Goal: Task Accomplishment & Management: Manage account settings

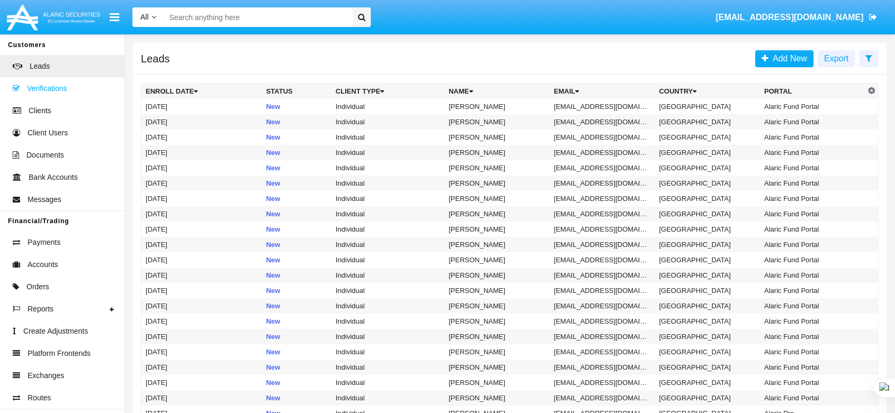
click at [59, 84] on span "Verifications" at bounding box center [47, 88] width 40 height 11
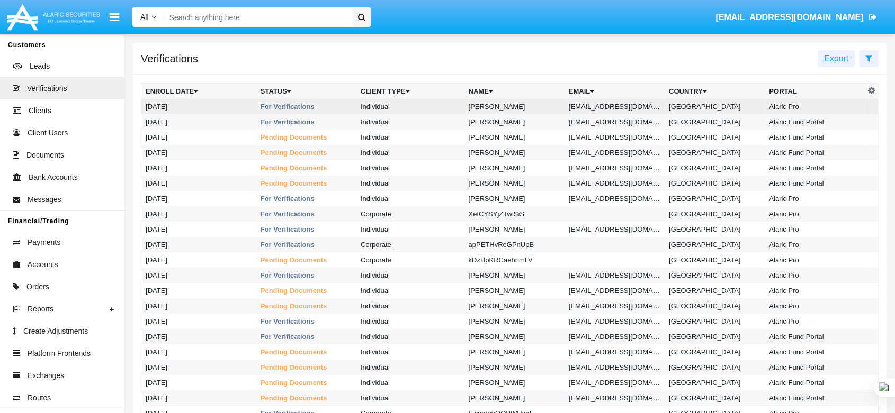
click at [258, 106] on td "For Verifications" at bounding box center [306, 106] width 100 height 15
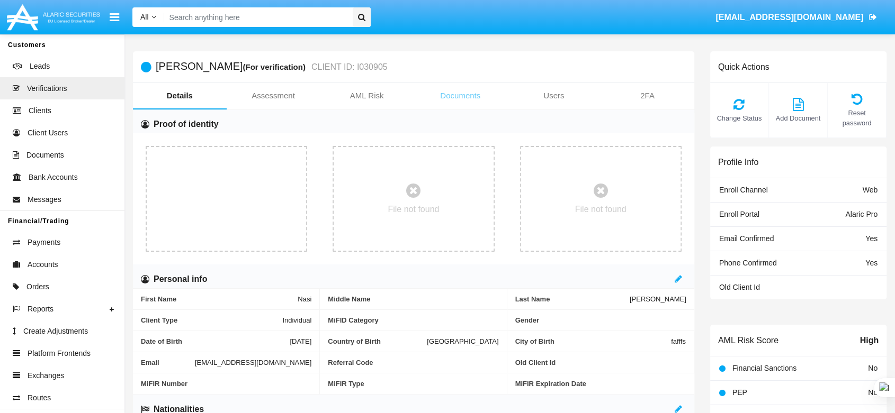
click at [445, 100] on link "Documents" at bounding box center [460, 95] width 94 height 25
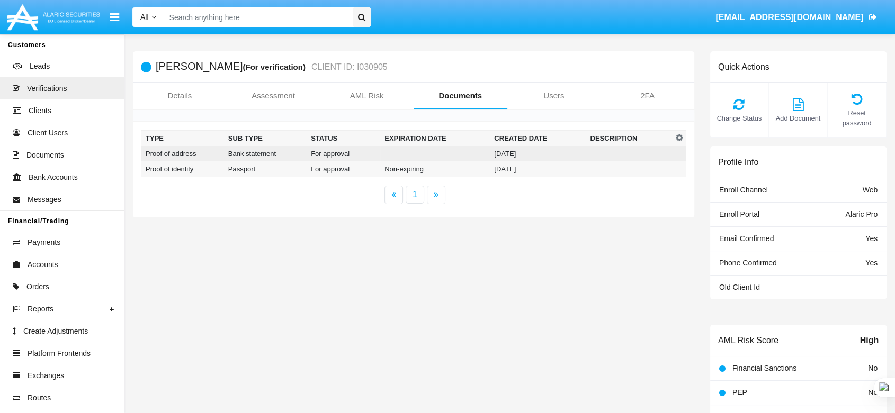
click at [442, 149] on td at bounding box center [435, 153] width 110 height 15
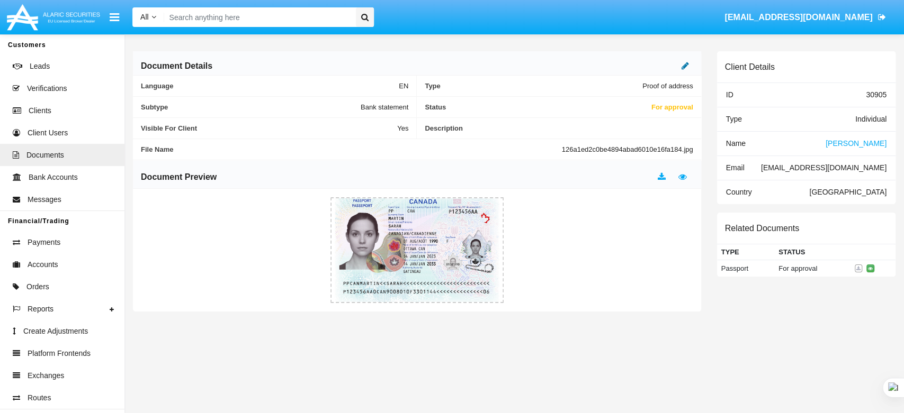
click at [682, 66] on icon at bounding box center [684, 65] width 7 height 8
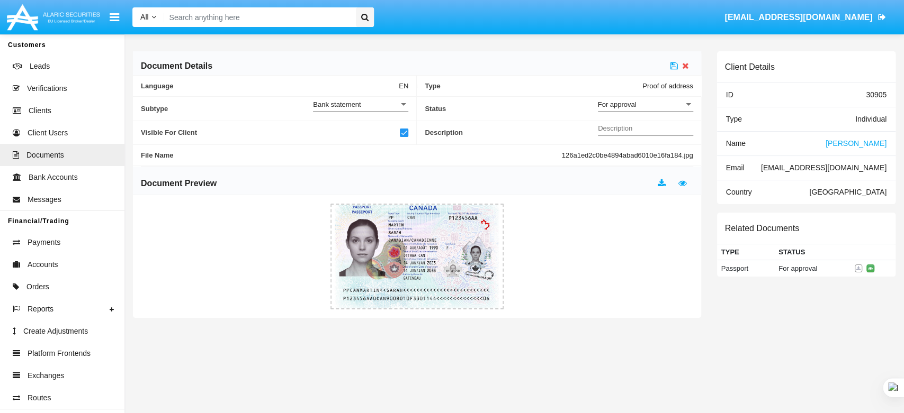
click at [640, 102] on div "For approval" at bounding box center [641, 104] width 86 height 9
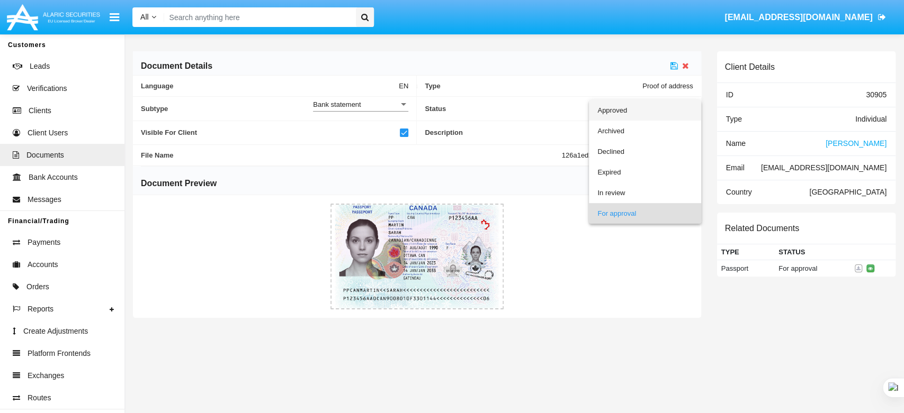
click at [639, 113] on span "Approved" at bounding box center [644, 110] width 95 height 21
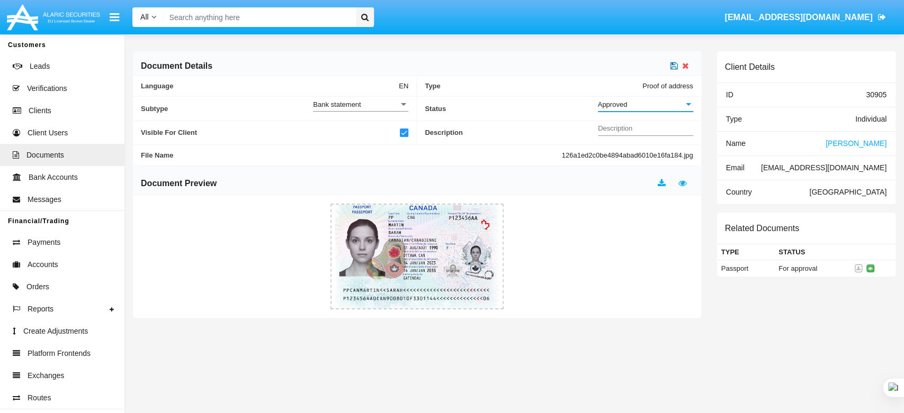
click at [676, 64] on icon at bounding box center [673, 65] width 7 height 8
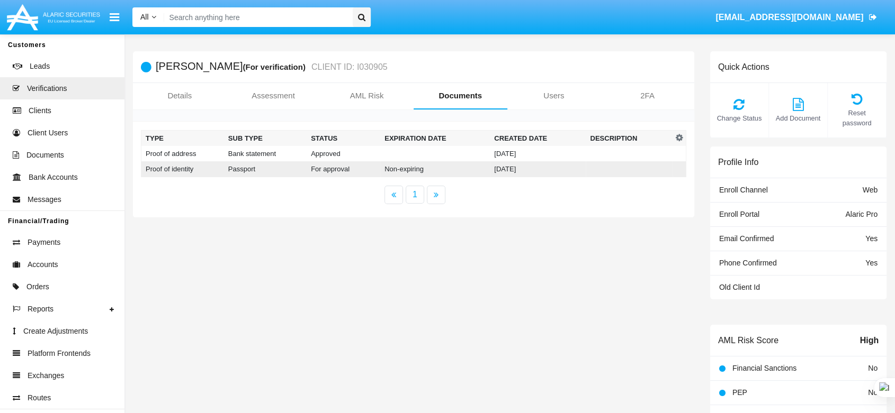
click at [350, 166] on td "For approval" at bounding box center [343, 169] width 74 height 16
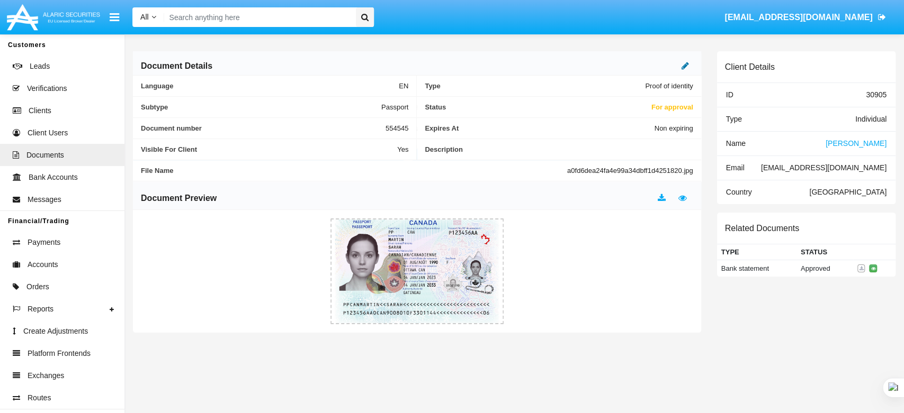
click at [683, 66] on icon at bounding box center [684, 65] width 7 height 8
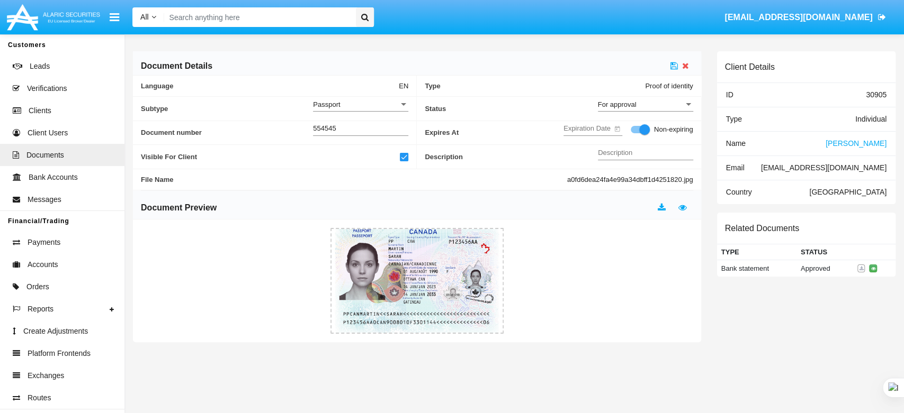
click at [657, 101] on div "For approval" at bounding box center [641, 104] width 86 height 9
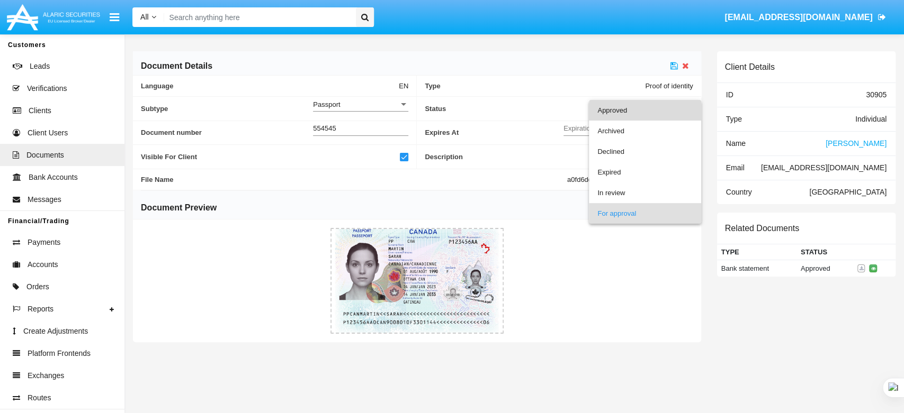
click at [654, 111] on span "Approved" at bounding box center [644, 110] width 95 height 21
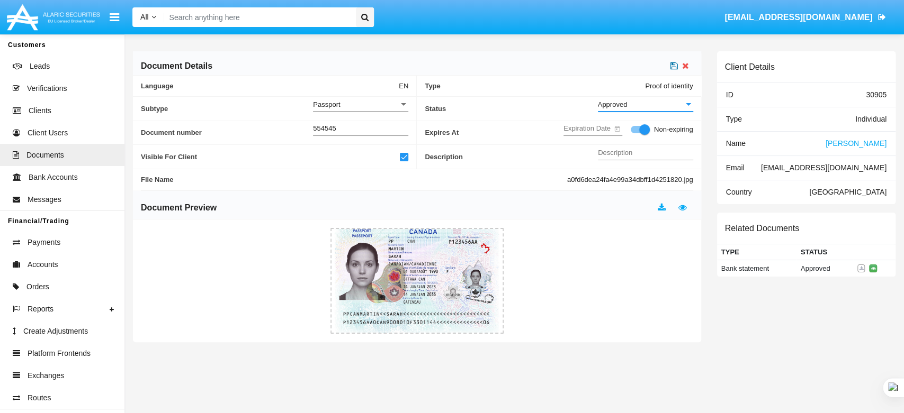
click at [673, 66] on icon at bounding box center [673, 65] width 7 height 8
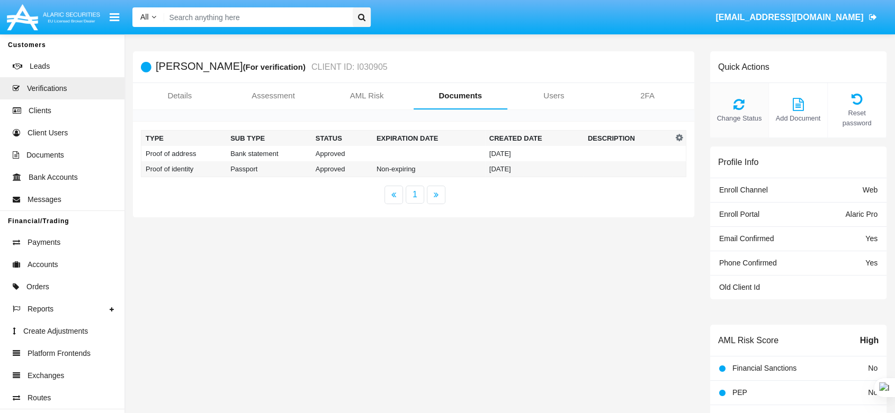
click at [743, 101] on icon at bounding box center [739, 104] width 48 height 13
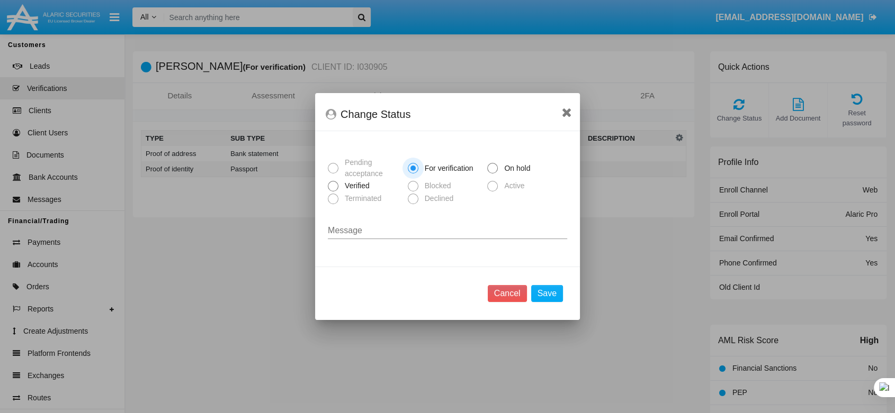
click at [337, 189] on span at bounding box center [333, 186] width 11 height 11
click at [333, 192] on input "Verified" at bounding box center [332, 192] width 1 height 1
radio input "true"
click at [540, 290] on button "Save" at bounding box center [547, 293] width 32 height 17
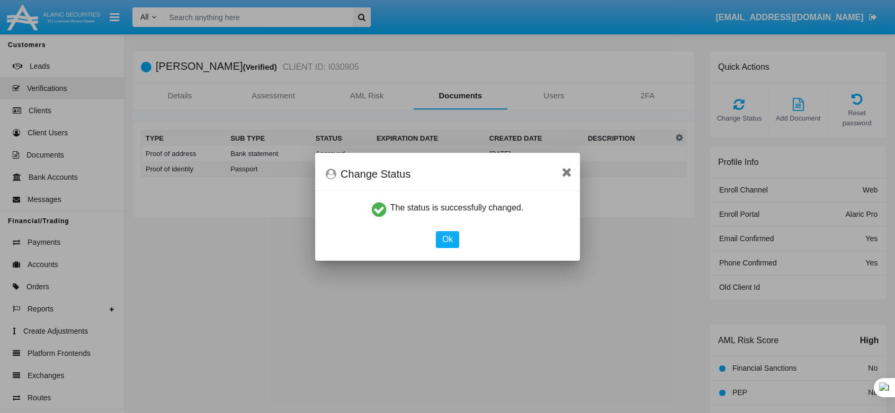
click at [432, 243] on div "Ok" at bounding box center [447, 239] width 255 height 17
click at [442, 240] on button "Ok" at bounding box center [447, 239] width 23 height 17
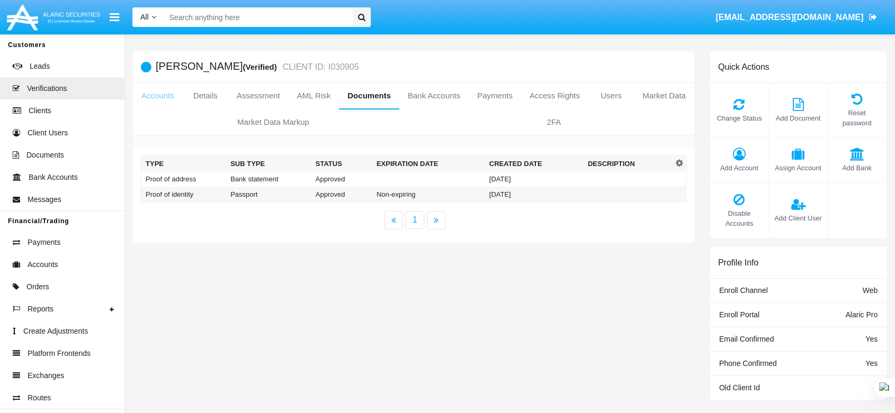
click at [176, 94] on link "Accounts" at bounding box center [158, 95] width 50 height 25
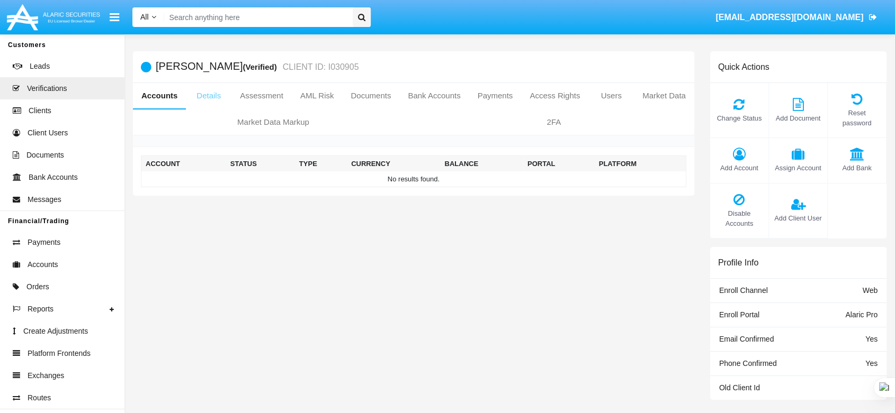
click at [216, 96] on link "Details" at bounding box center [209, 95] width 46 height 25
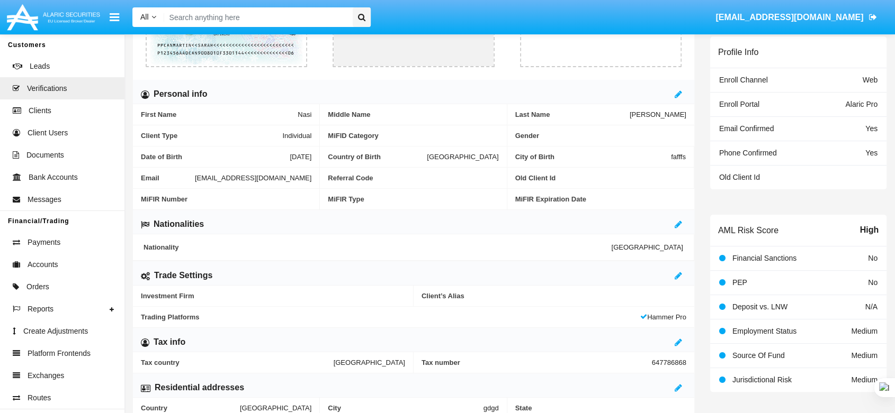
scroll to position [235, 0]
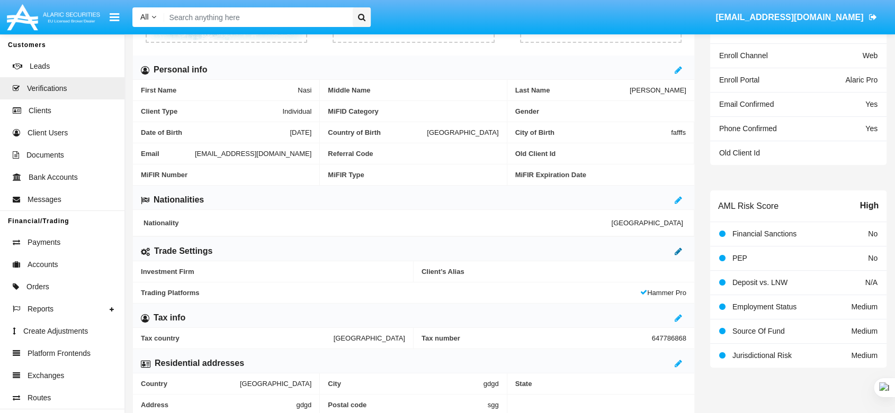
click at [680, 249] on icon at bounding box center [677, 251] width 7 height 8
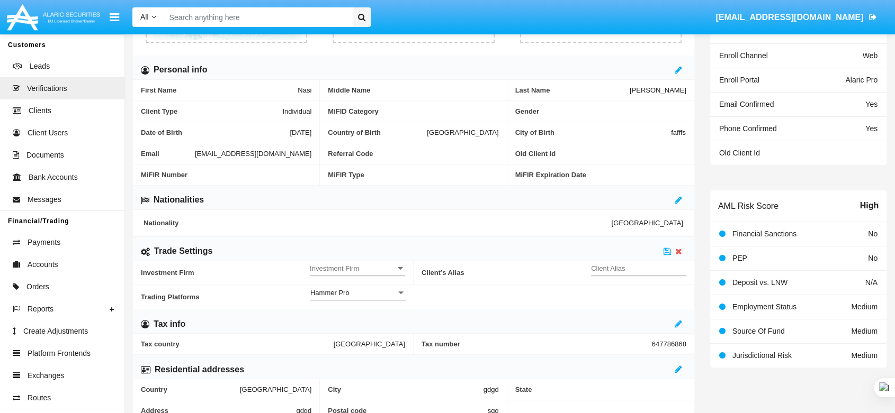
click at [634, 261] on div "Client Alias" at bounding box center [638, 266] width 95 height 20
type input "TEST"
click at [382, 261] on div "Investment Firm Investment Firm" at bounding box center [357, 266] width 95 height 20
click at [381, 266] on span "No" at bounding box center [357, 274] width 95 height 21
click at [669, 253] on icon at bounding box center [666, 251] width 7 height 8
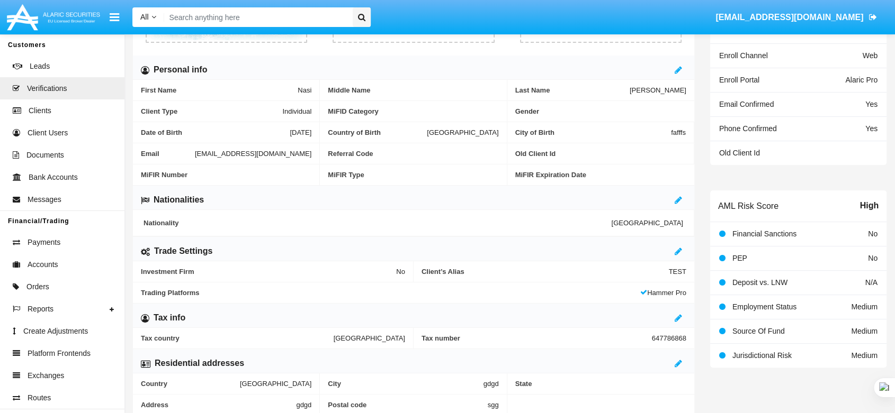
click at [673, 250] on div "Trade Settings" at bounding box center [413, 249] width 561 height 24
click at [668, 256] on div "Trade Settings" at bounding box center [413, 249] width 561 height 24
click at [679, 249] on icon at bounding box center [677, 251] width 7 height 8
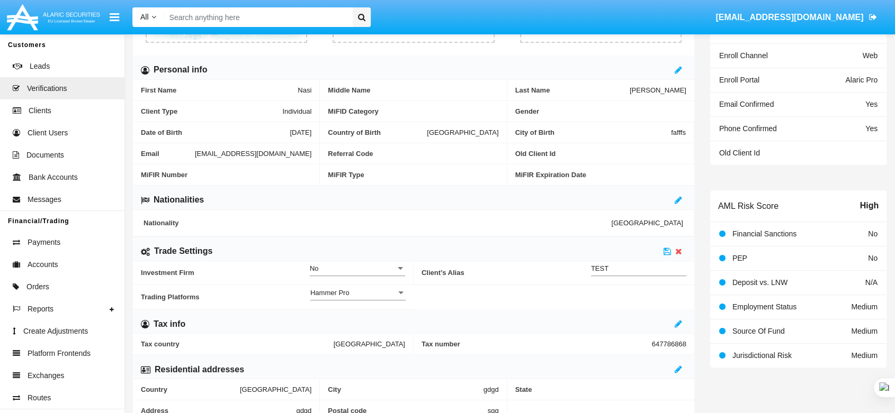
click at [371, 283] on div "Hammer Pro Trading Platform" at bounding box center [357, 290] width 95 height 20
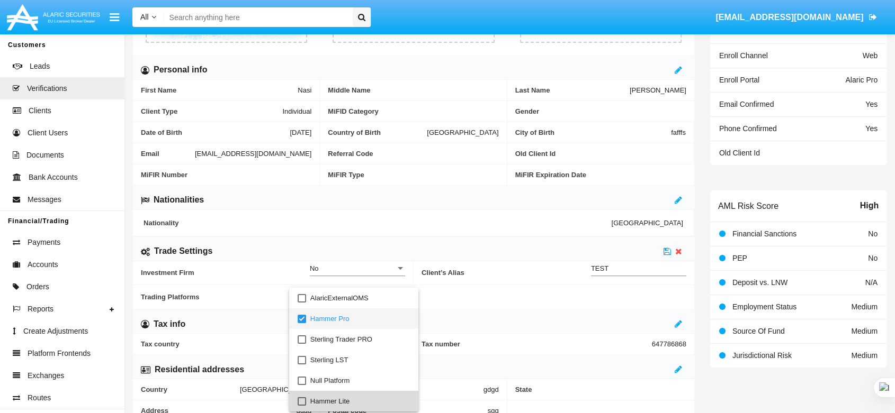
click at [372, 393] on span "Hammer Lite" at bounding box center [360, 401] width 100 height 21
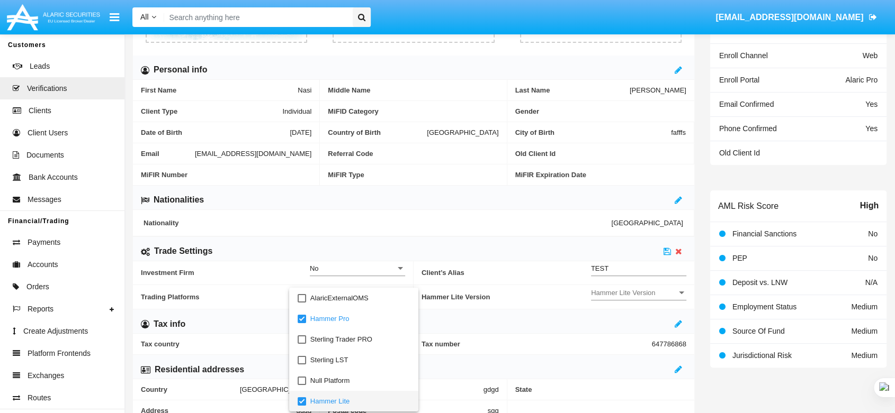
click at [630, 290] on div at bounding box center [447, 206] width 895 height 413
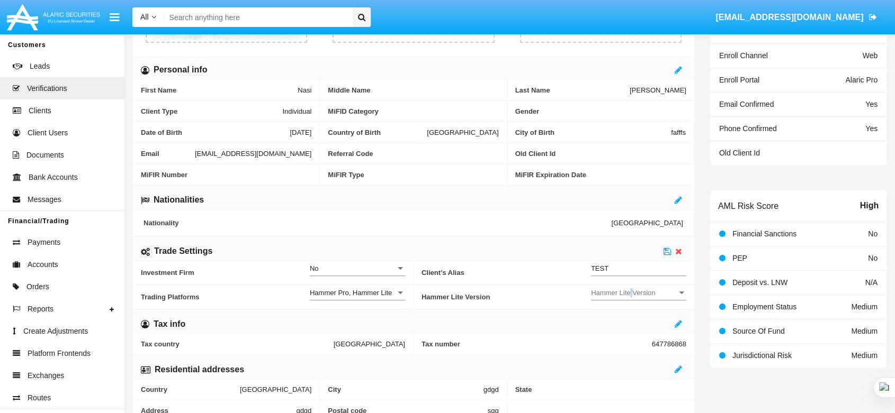
click at [630, 290] on span "Hammer Lite Version" at bounding box center [634, 292] width 86 height 9
click at [627, 319] on span "Hammer Lite" at bounding box center [638, 319] width 95 height 21
click at [669, 252] on icon at bounding box center [666, 251] width 7 height 8
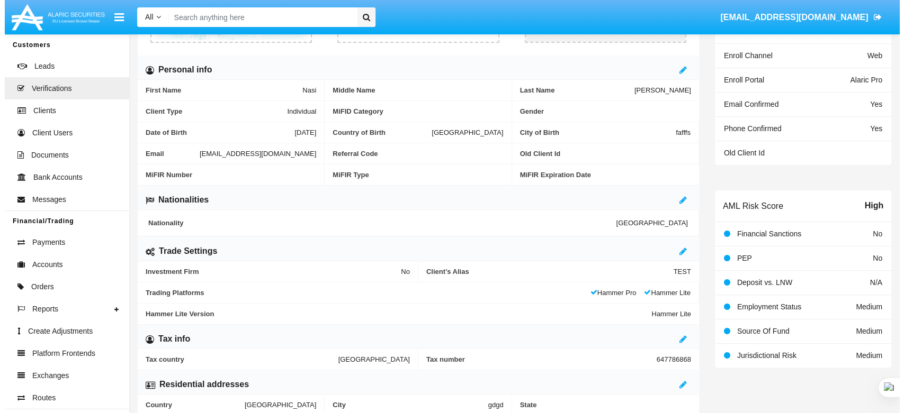
scroll to position [0, 0]
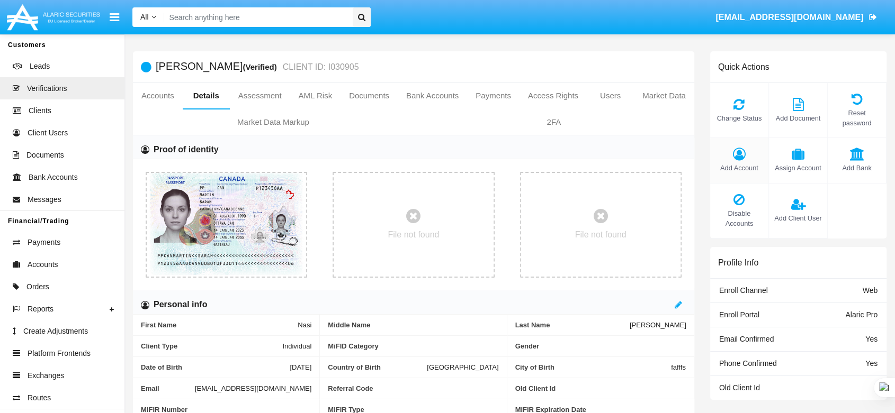
click at [745, 148] on icon at bounding box center [739, 154] width 48 height 13
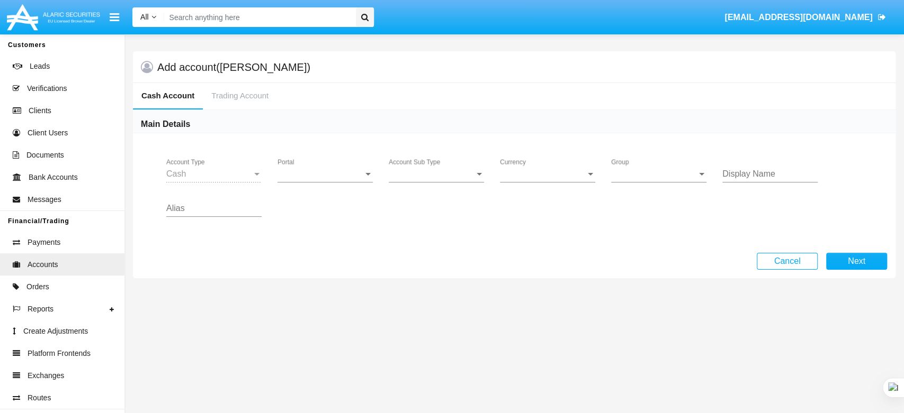
click at [327, 163] on div "Portal Portal" at bounding box center [324, 171] width 95 height 24
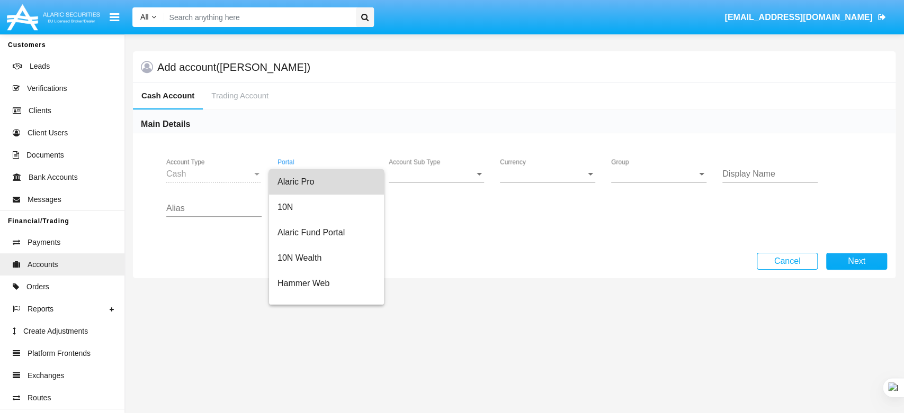
click at [368, 185] on span "Alaric Pro" at bounding box center [326, 181] width 98 height 25
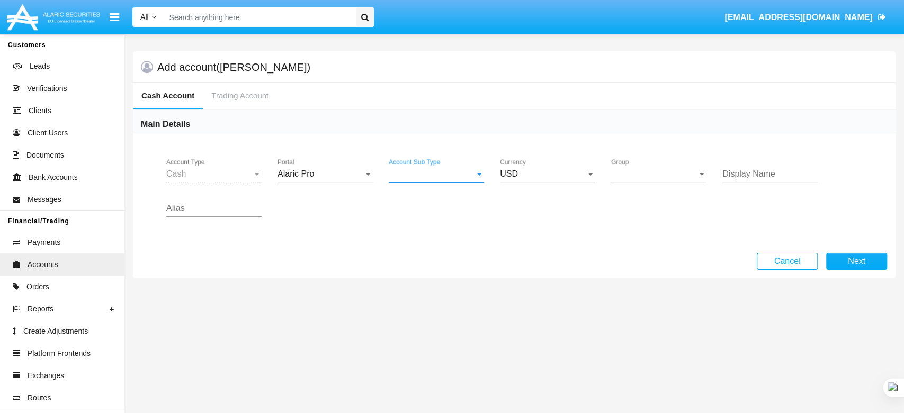
click at [421, 169] on span "Account Sub Type" at bounding box center [432, 174] width 86 height 10
click at [422, 179] on span "Trading Cash" at bounding box center [436, 181] width 95 height 25
click at [689, 170] on span "Group" at bounding box center [654, 174] width 86 height 10
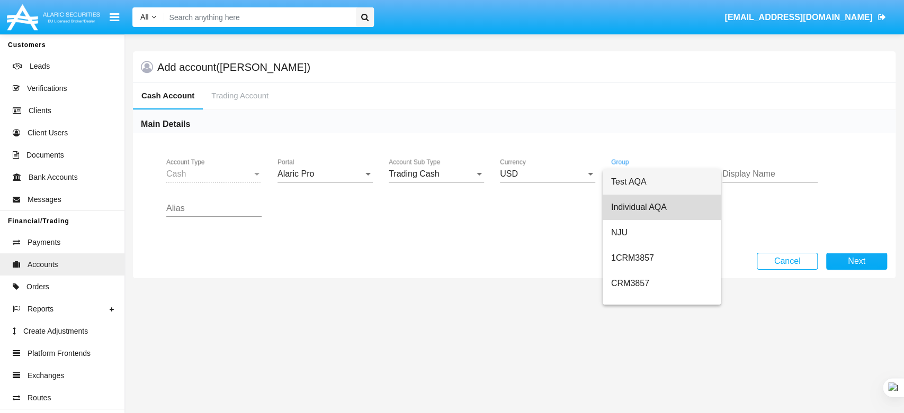
click at [683, 203] on span "Individual AQA" at bounding box center [661, 207] width 101 height 25
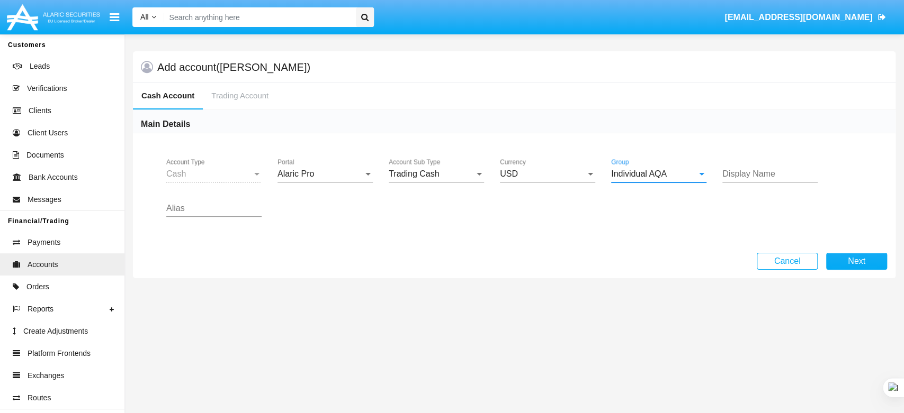
click at [730, 170] on input "Display Name" at bounding box center [769, 174] width 95 height 10
type input "fsfsf"
click at [234, 209] on input "Alias" at bounding box center [213, 209] width 95 height 10
type input "fsfdf"
click at [338, 174] on div "Alaric Pro" at bounding box center [320, 174] width 86 height 10
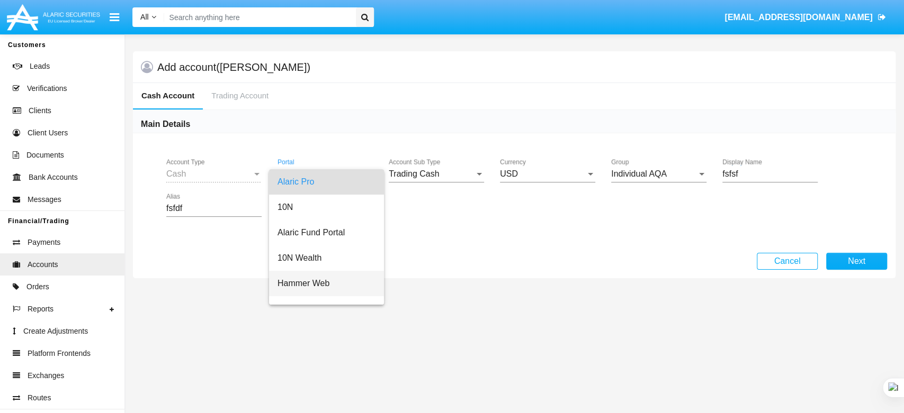
click at [359, 278] on span "Hammer Web" at bounding box center [326, 283] width 98 height 25
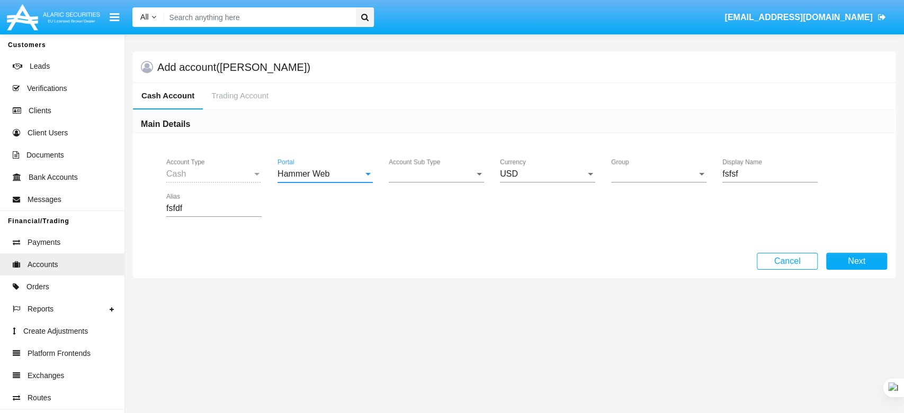
click at [438, 171] on span "Account Sub Type" at bounding box center [432, 174] width 86 height 10
click at [438, 181] on span "Trading Cash" at bounding box center [436, 181] width 95 height 25
click at [642, 172] on span "Group" at bounding box center [654, 174] width 86 height 10
click at [644, 182] on span "Hammer Web Lite" at bounding box center [658, 181] width 95 height 25
click at [847, 261] on button "Next" at bounding box center [856, 261] width 61 height 17
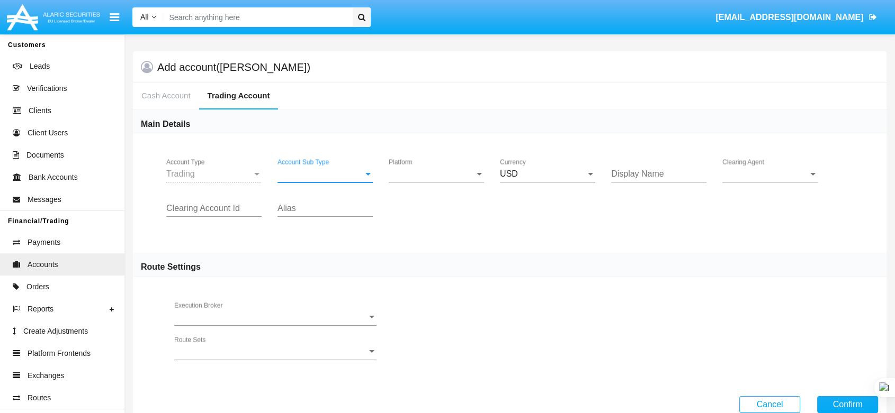
click at [321, 174] on span "Account Sub Type" at bounding box center [320, 174] width 86 height 10
click at [326, 175] on span "Trading" at bounding box center [324, 181] width 95 height 25
click at [419, 176] on span "Platform" at bounding box center [432, 174] width 86 height 10
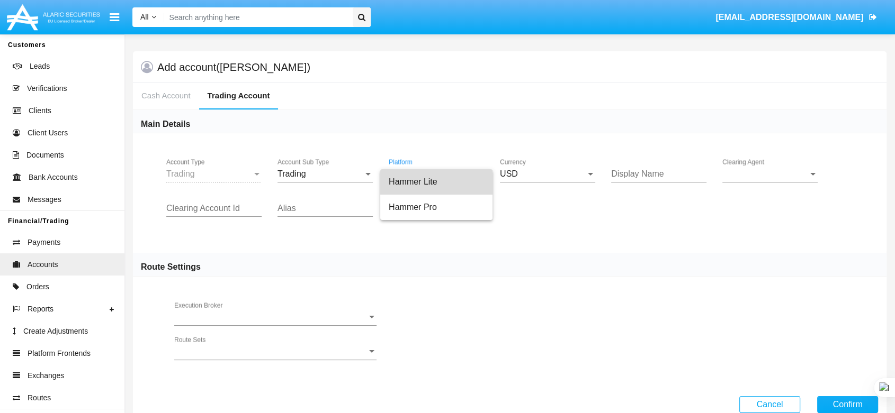
click at [419, 176] on span "Hammer Lite" at bounding box center [436, 181] width 95 height 25
click at [586, 168] on div "USD Currency" at bounding box center [547, 171] width 95 height 24
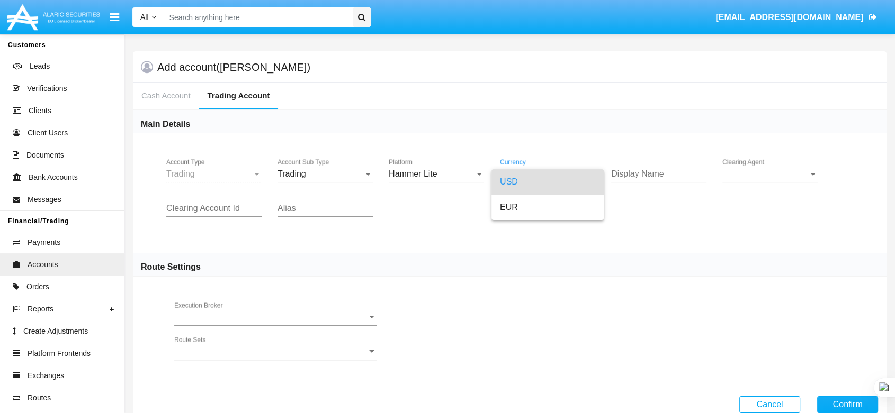
click at [666, 171] on div at bounding box center [447, 206] width 895 height 413
click at [666, 173] on input "Display Name" at bounding box center [658, 174] width 95 height 10
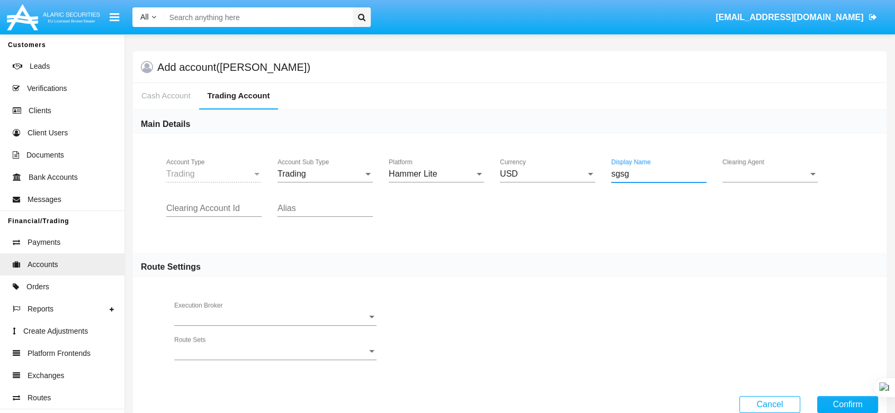
type input "sgsg"
click at [751, 171] on span "Clearing Agent" at bounding box center [765, 174] width 86 height 10
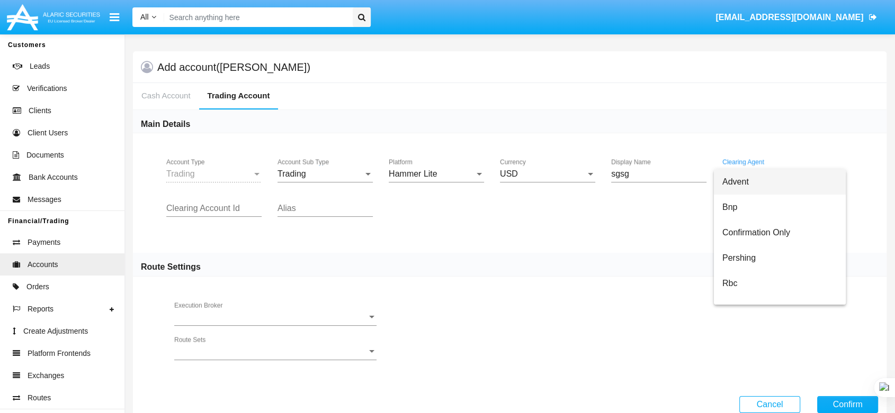
click at [749, 181] on span "Advent" at bounding box center [779, 181] width 115 height 25
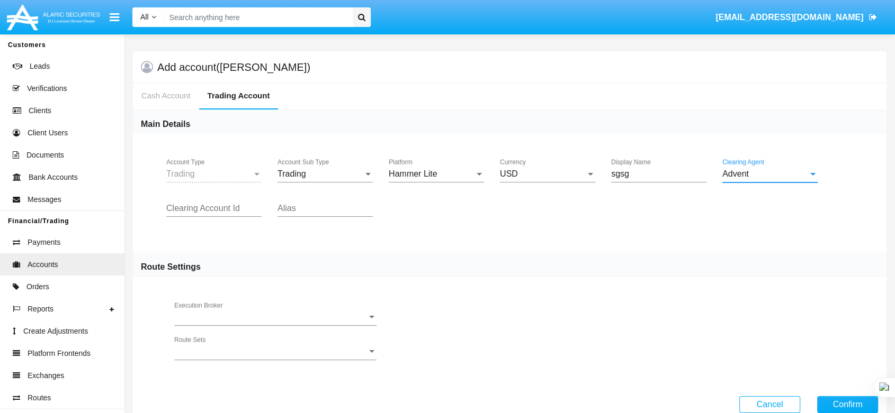
click at [256, 212] on input "Clearing Account Id" at bounding box center [213, 209] width 95 height 10
type input "faa"
click at [314, 212] on input "Alias" at bounding box center [324, 209] width 95 height 10
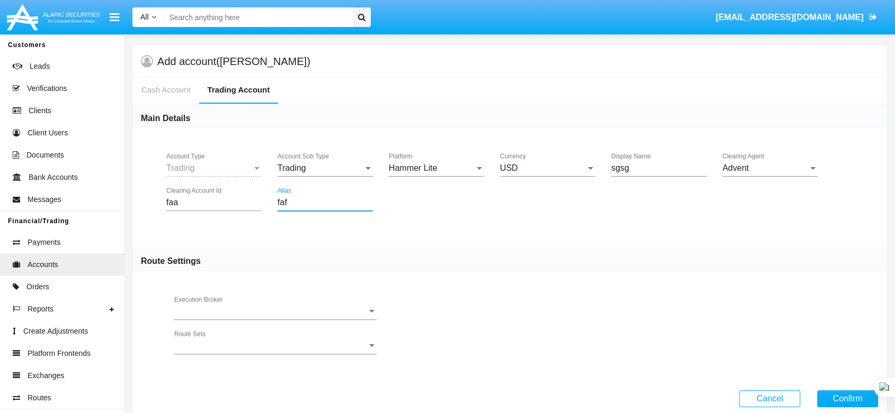
scroll to position [25, 0]
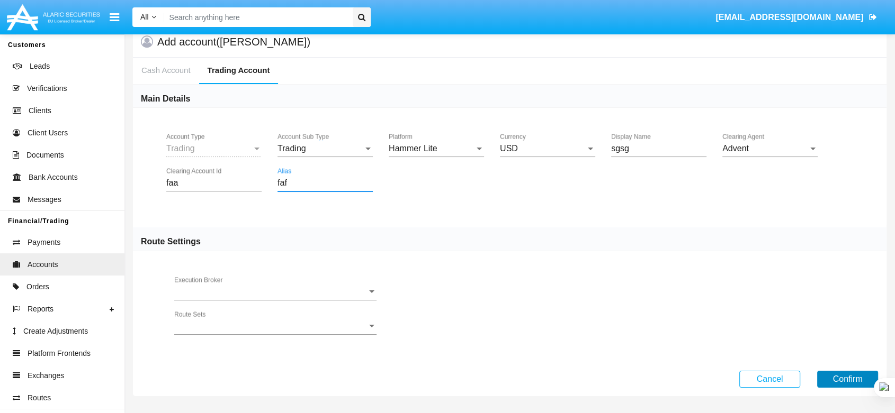
type input "faf"
click at [851, 381] on button "Confirm" at bounding box center [847, 379] width 61 height 17
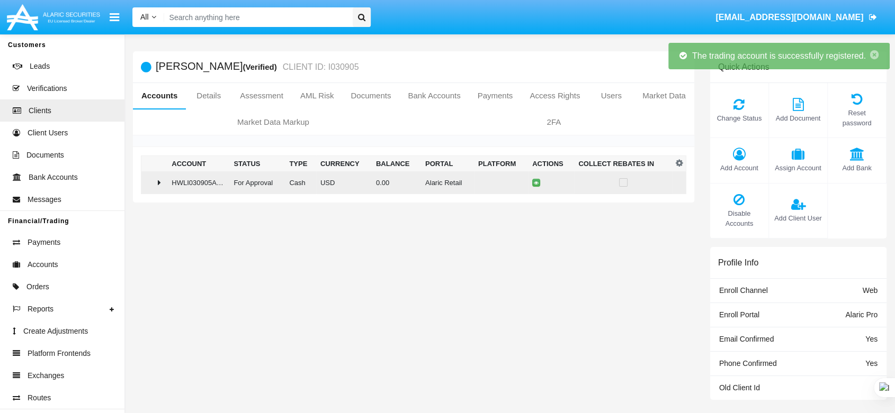
click at [165, 178] on td at bounding box center [154, 182] width 26 height 23
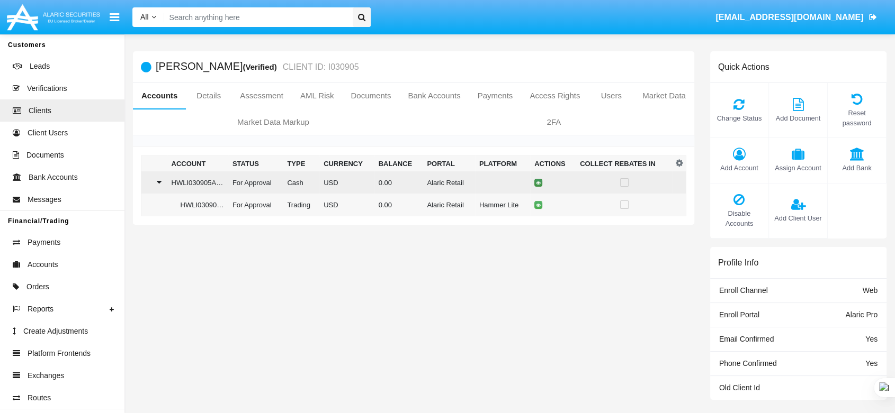
click at [537, 181] on icon at bounding box center [538, 182] width 5 height 5
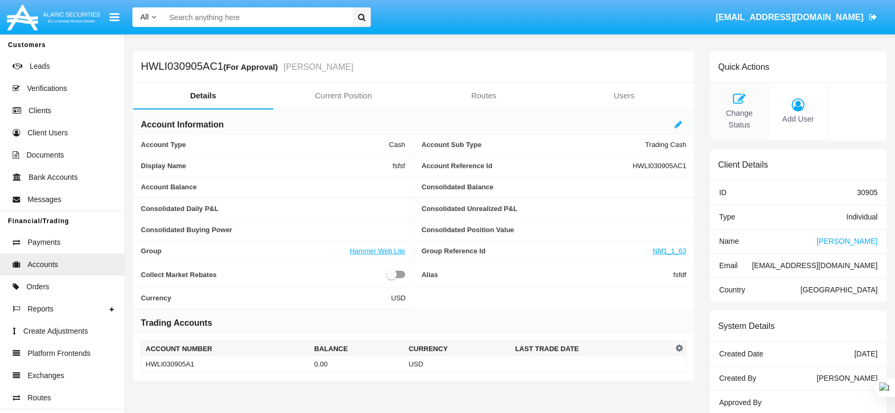
click at [746, 95] on icon at bounding box center [739, 99] width 48 height 13
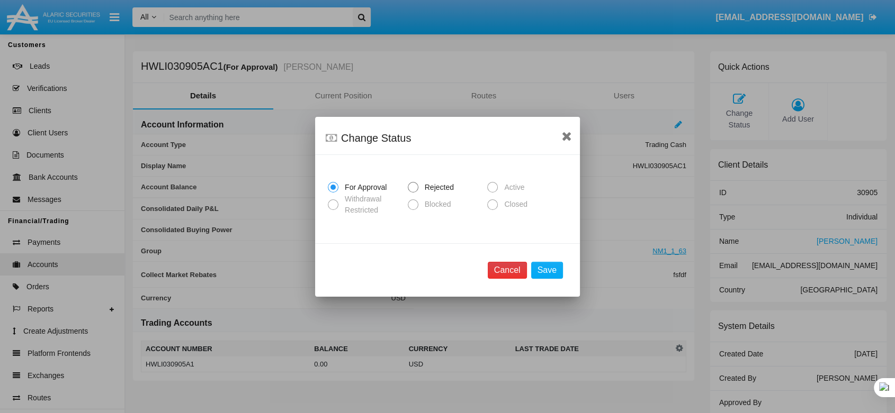
click at [518, 270] on button "Cancel" at bounding box center [506, 270] width 39 height 17
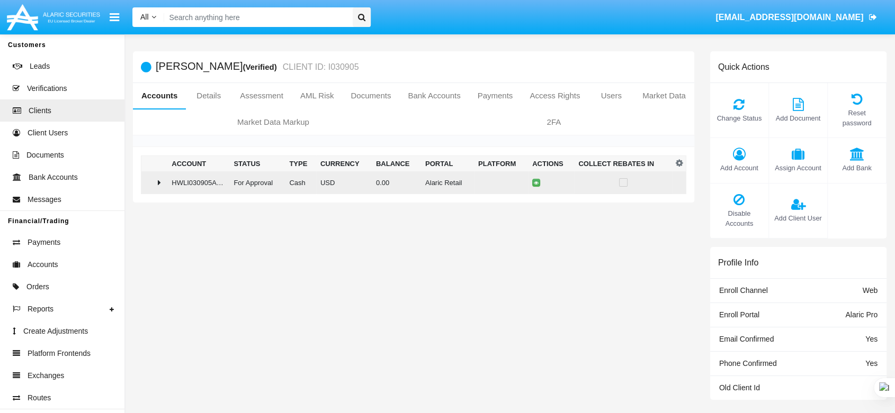
click at [158, 180] on icon at bounding box center [159, 182] width 3 height 8
click at [531, 184] on td at bounding box center [553, 182] width 46 height 22
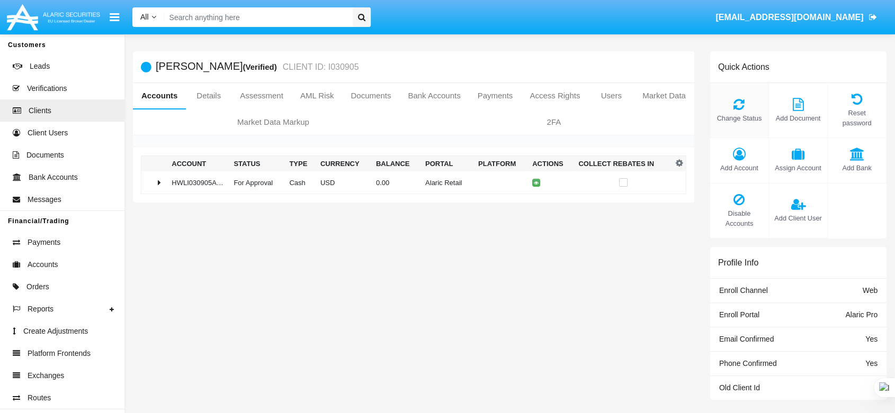
click at [727, 103] on icon at bounding box center [739, 104] width 48 height 13
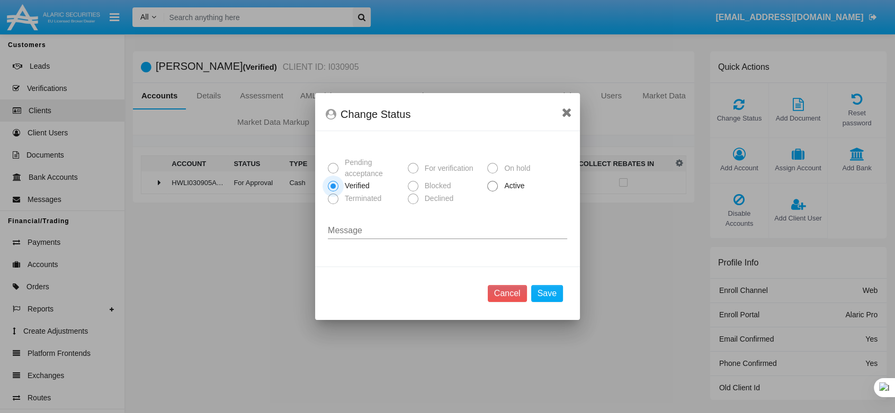
click at [501, 184] on span "Active" at bounding box center [512, 185] width 29 height 11
click at [492, 192] on input "Active" at bounding box center [492, 192] width 1 height 1
radio input "true"
click at [539, 295] on button "Save" at bounding box center [547, 293] width 32 height 17
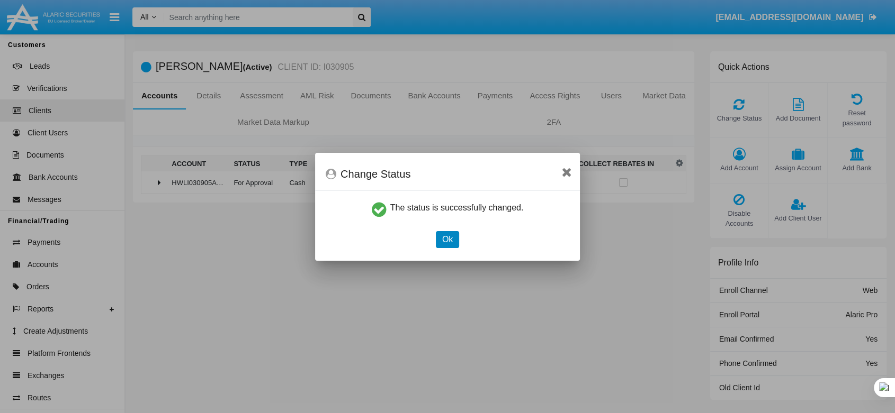
click at [450, 239] on button "Ok" at bounding box center [447, 239] width 23 height 17
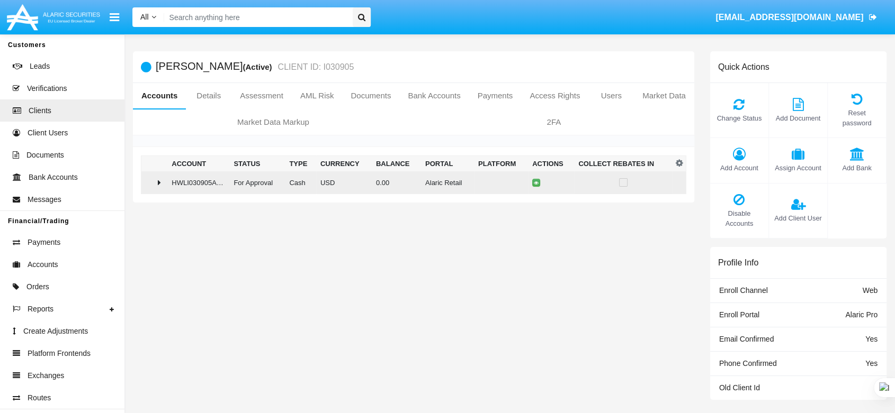
click at [156, 180] on div at bounding box center [154, 182] width 17 height 8
click at [536, 182] on icon at bounding box center [538, 182] width 5 height 5
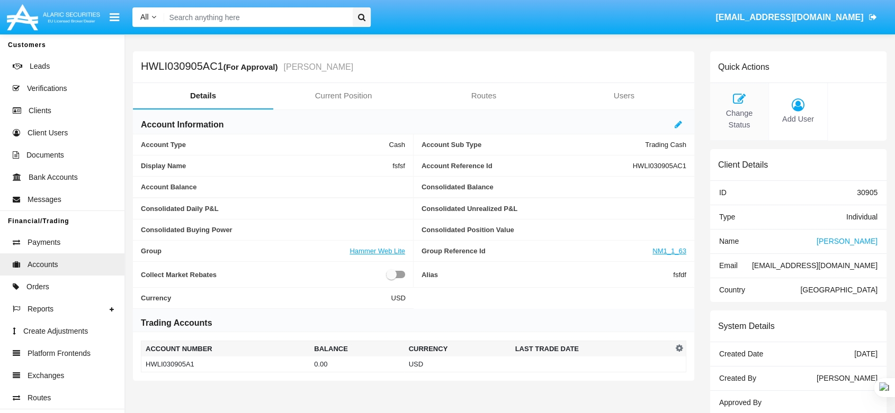
click at [746, 102] on icon at bounding box center [739, 99] width 48 height 13
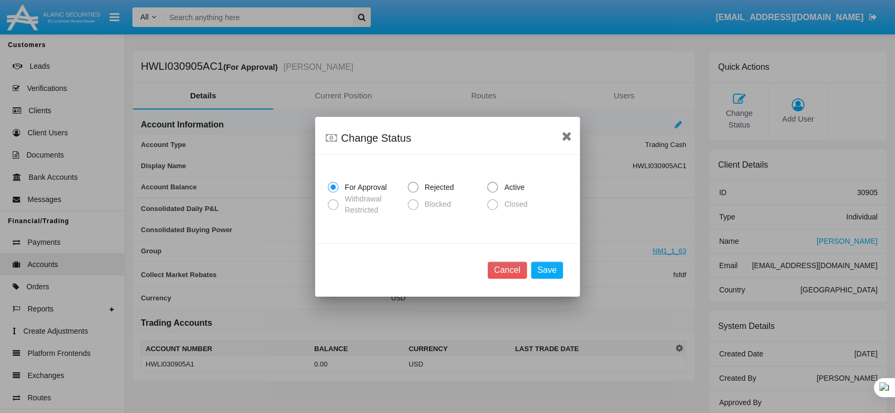
click at [503, 193] on span "Active" at bounding box center [512, 187] width 29 height 11
click at [492, 193] on input "Active" at bounding box center [492, 193] width 1 height 1
radio input "true"
click at [545, 265] on button "Save" at bounding box center [547, 270] width 32 height 17
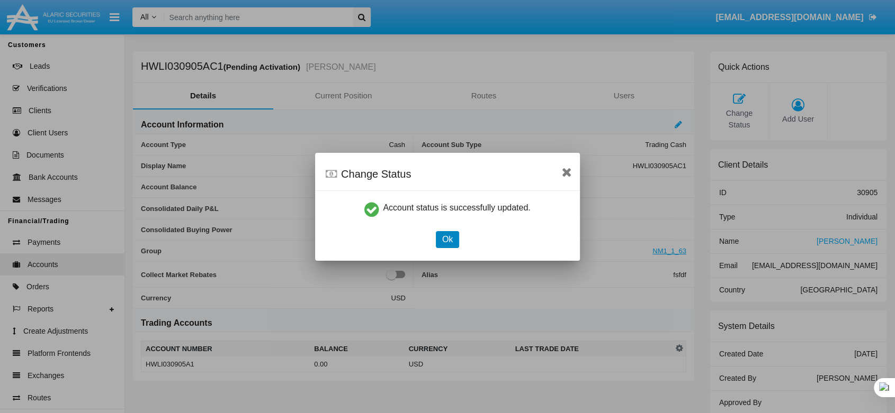
click at [445, 242] on button "Ok" at bounding box center [447, 239] width 23 height 17
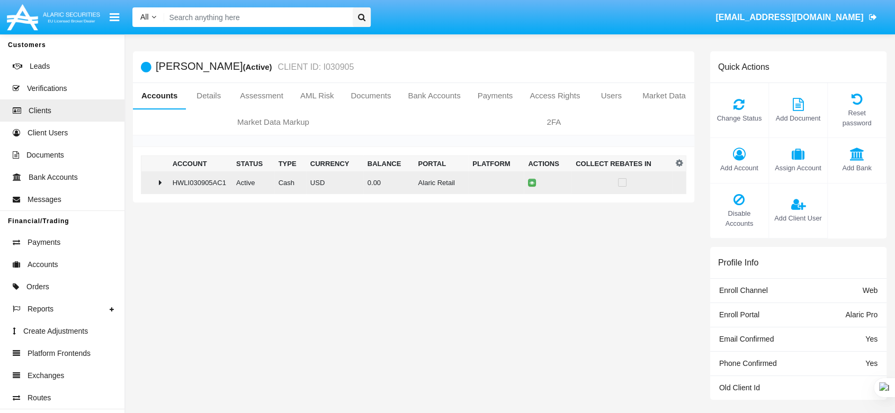
click at [167, 188] on td at bounding box center [154, 182] width 27 height 23
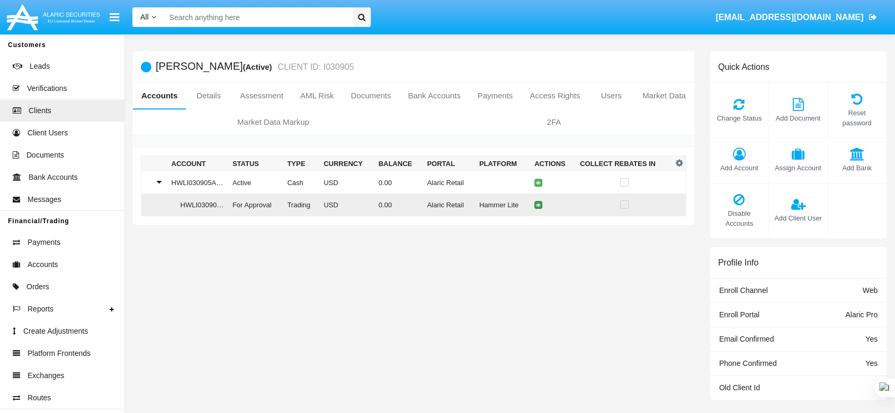
click at [536, 204] on icon at bounding box center [538, 205] width 5 height 5
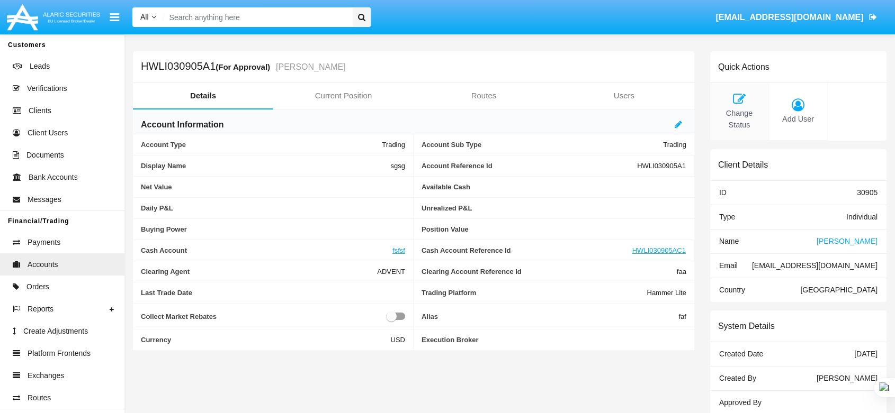
click at [725, 105] on div "Change Status" at bounding box center [739, 112] width 59 height 58
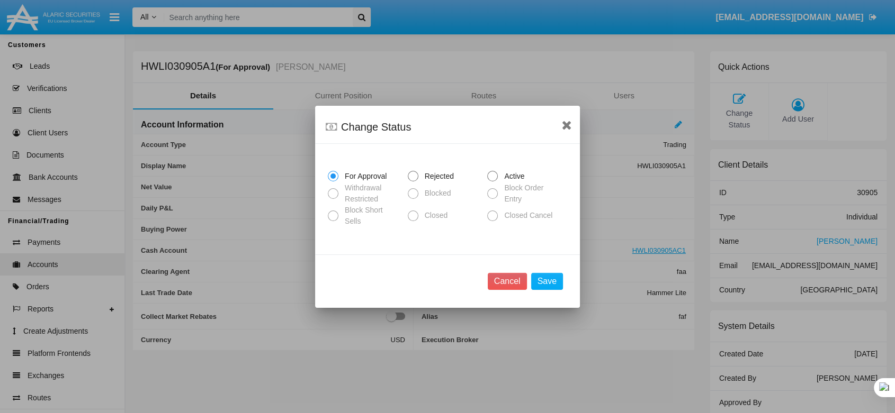
click at [503, 175] on mat-radio-button "Active" at bounding box center [527, 176] width 80 height 13
click at [504, 181] on span "Active" at bounding box center [512, 176] width 29 height 11
click at [492, 182] on input "Active" at bounding box center [492, 182] width 1 height 1
radio input "true"
click at [544, 273] on button "Save" at bounding box center [547, 281] width 32 height 17
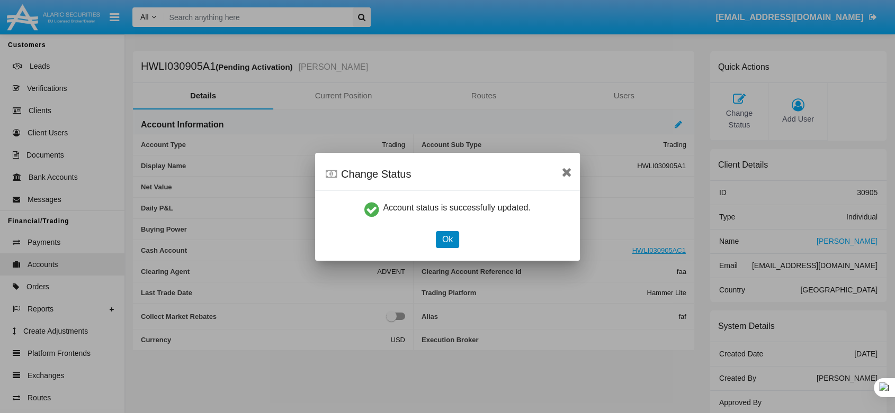
click at [446, 241] on button "Ok" at bounding box center [447, 239] width 23 height 17
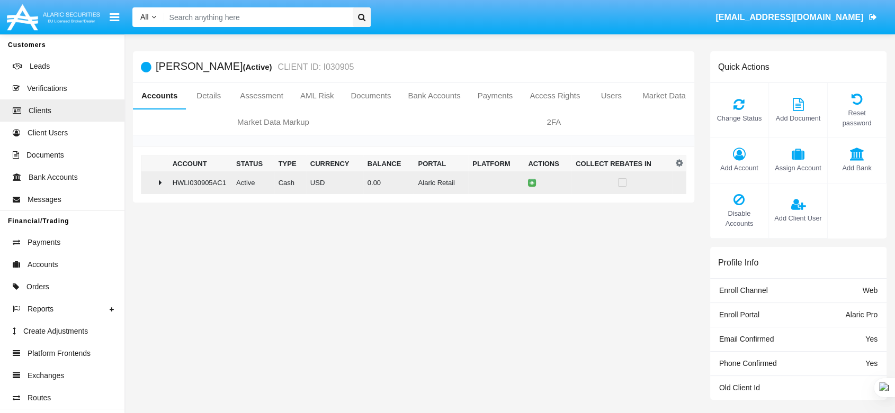
click at [157, 188] on td at bounding box center [154, 182] width 27 height 23
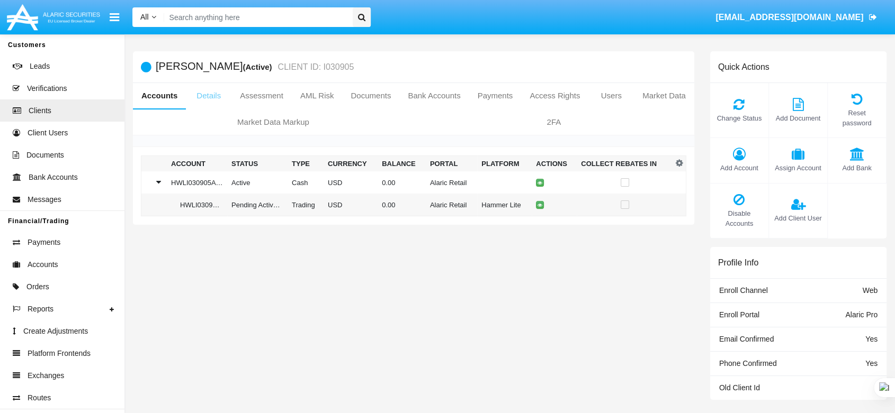
click at [203, 88] on link "Details" at bounding box center [209, 95] width 46 height 25
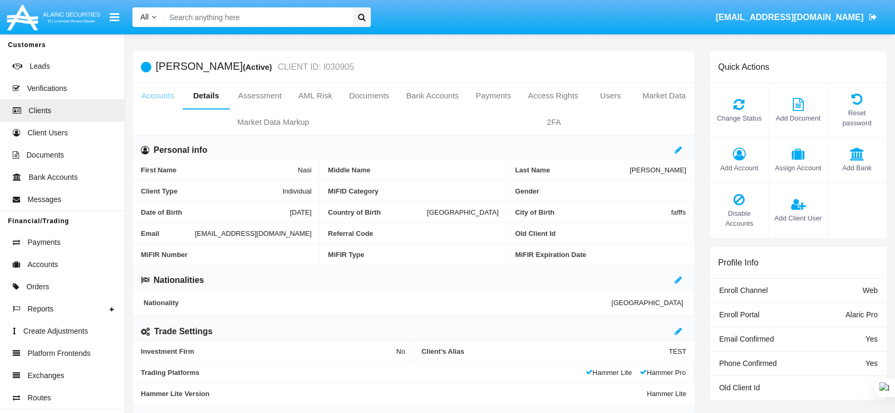
click at [165, 98] on link "Accounts" at bounding box center [158, 95] width 50 height 25
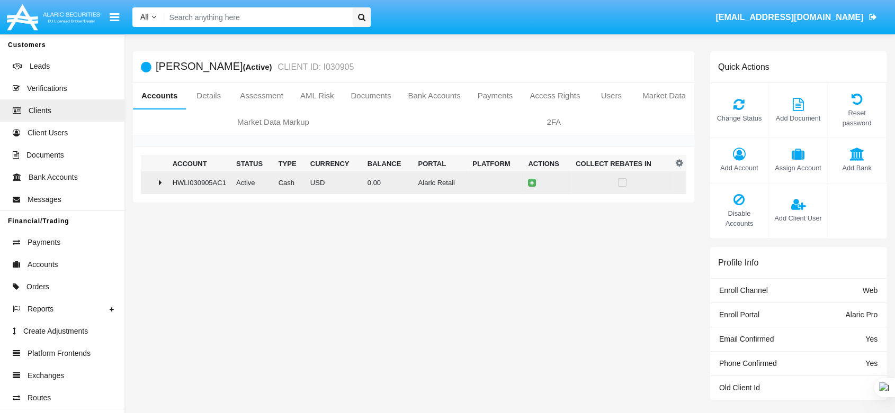
click at [173, 191] on td "HWLI030905AC1" at bounding box center [200, 182] width 64 height 23
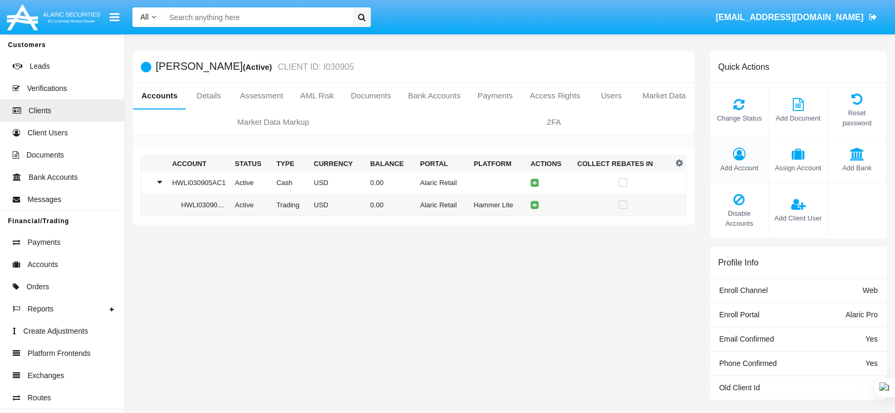
click at [738, 148] on icon at bounding box center [739, 154] width 48 height 13
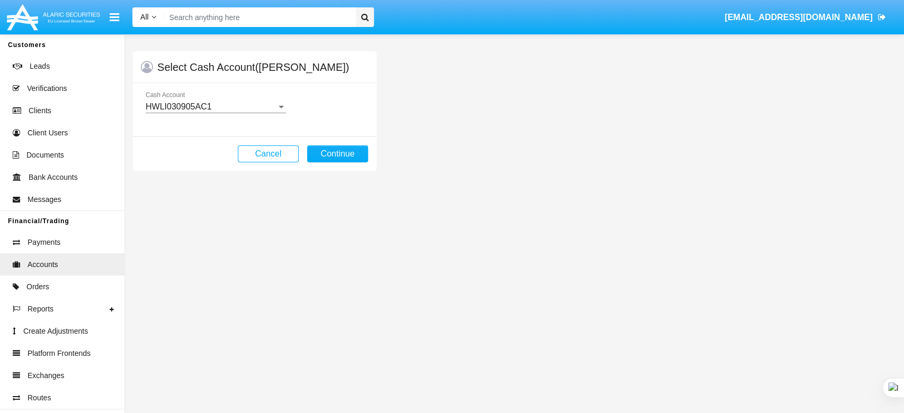
click at [243, 104] on div "HWLI030905AC1" at bounding box center [211, 107] width 131 height 10
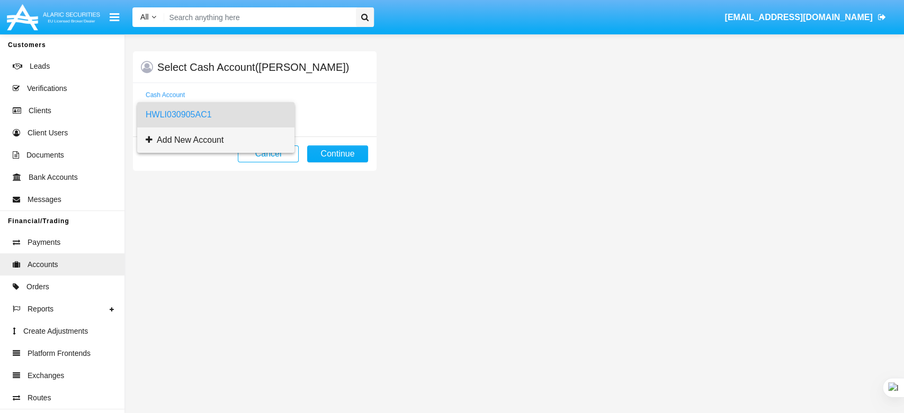
drag, startPoint x: 255, startPoint y: 138, endPoint x: 304, endPoint y: 147, distance: 49.9
click at [255, 139] on span "Add New Account" at bounding box center [216, 140] width 140 height 25
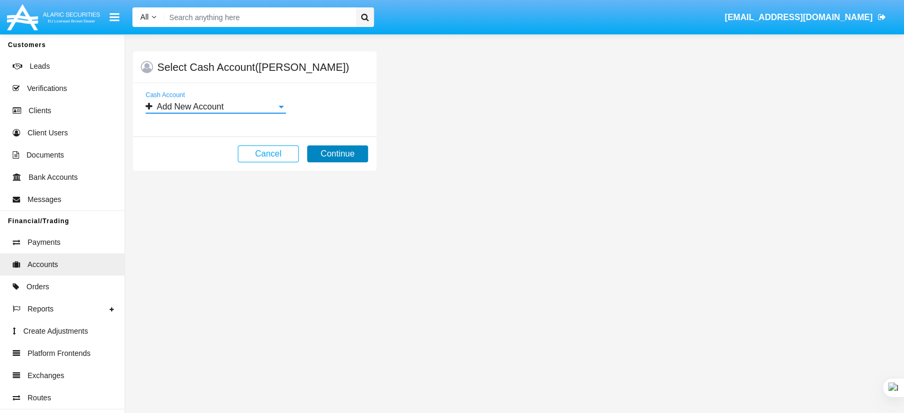
click at [335, 156] on button "Continue" at bounding box center [337, 154] width 61 height 17
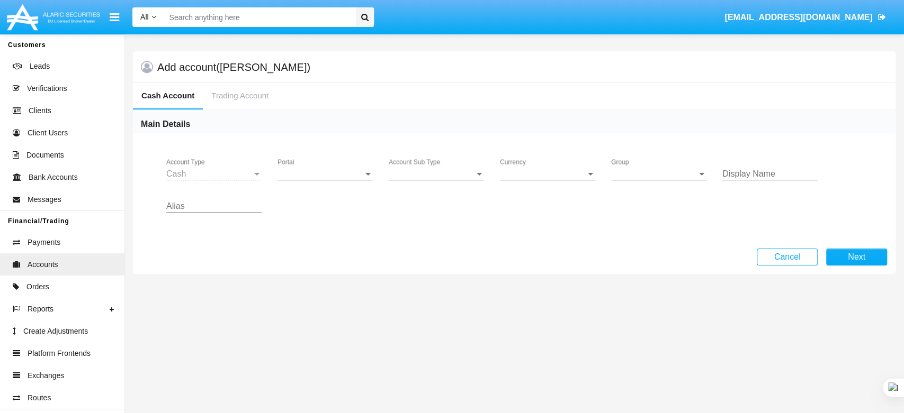
click at [334, 173] on span "Portal" at bounding box center [320, 174] width 86 height 10
click at [336, 188] on span "Alaric Pro" at bounding box center [326, 181] width 98 height 25
click at [338, 169] on div "Alaric Pro" at bounding box center [320, 174] width 86 height 10
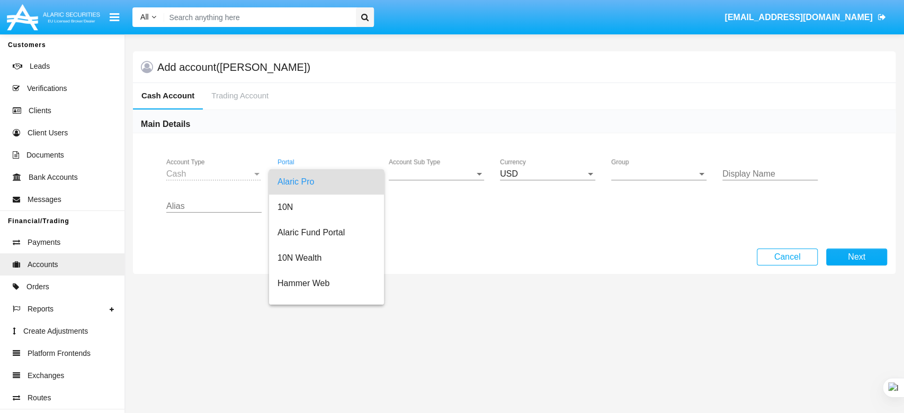
click at [421, 171] on div at bounding box center [452, 206] width 904 height 413
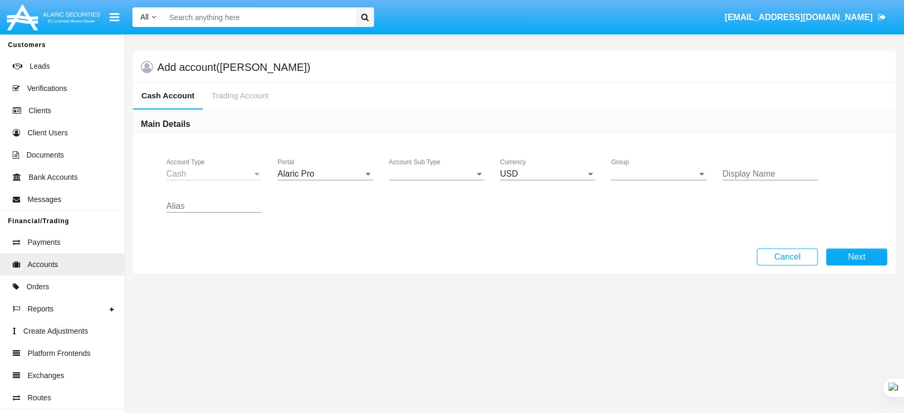
click at [421, 173] on span "Account Sub Type" at bounding box center [432, 174] width 86 height 10
click at [421, 177] on span "Trading Cash" at bounding box center [436, 181] width 95 height 25
click at [622, 173] on span "Group" at bounding box center [654, 174] width 86 height 10
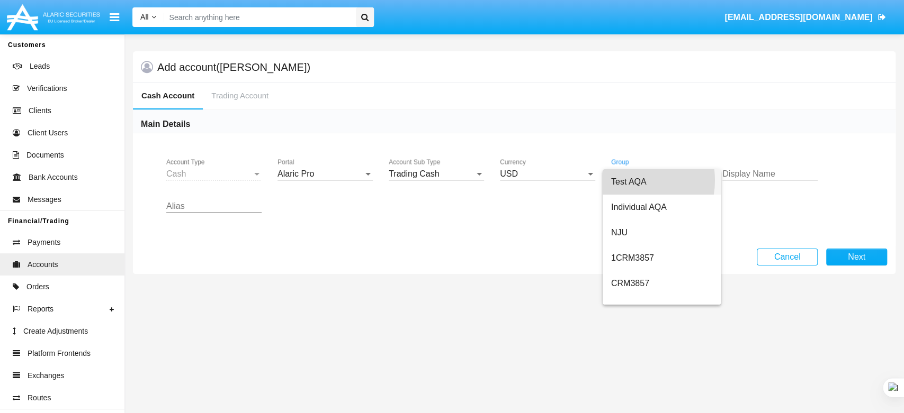
click at [625, 180] on span "Test AQA" at bounding box center [661, 181] width 101 height 25
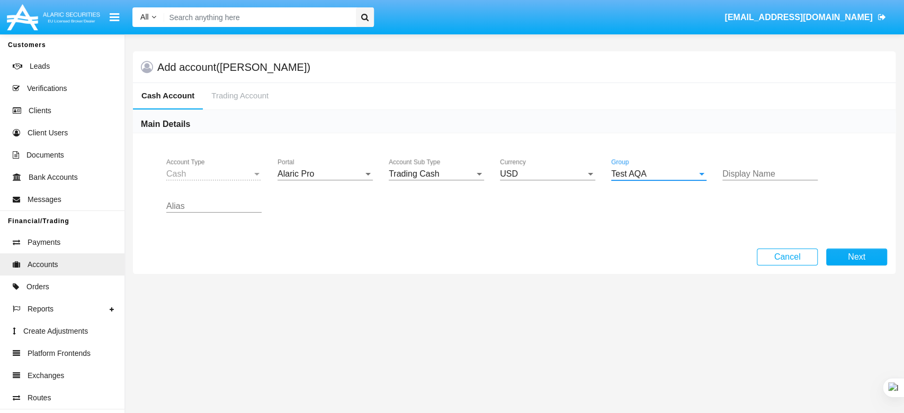
click at [790, 176] on input "Display Name" at bounding box center [769, 174] width 95 height 10
type input "dadsd"
click at [205, 207] on input "Alias" at bounding box center [213, 207] width 95 height 10
type input "fsfdf"
click at [875, 257] on button "Next" at bounding box center [856, 257] width 61 height 17
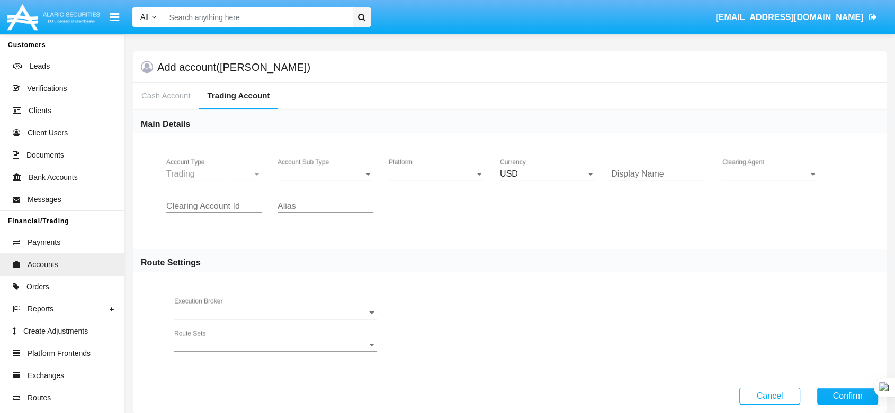
click at [309, 167] on div "Account Sub Type Account Sub Type" at bounding box center [324, 171] width 95 height 24
click at [310, 176] on span "Trading" at bounding box center [324, 181] width 95 height 25
click at [486, 171] on div "Platform Platform" at bounding box center [436, 175] width 111 height 32
click at [442, 168] on div "Platform Platform" at bounding box center [436, 171] width 95 height 24
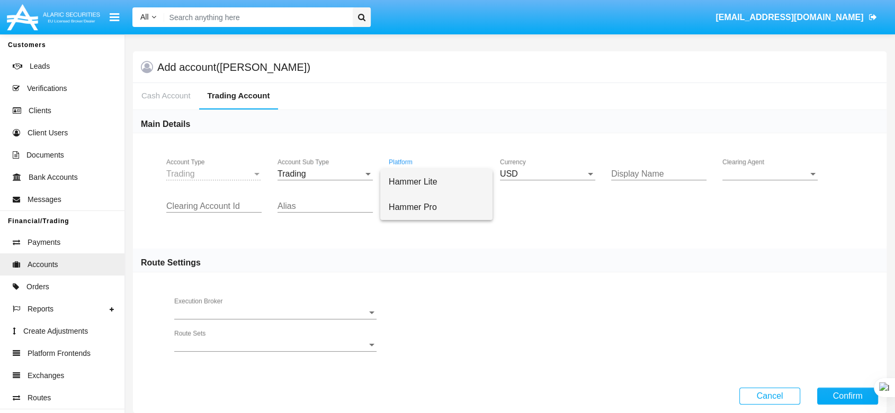
click at [445, 208] on span "Hammer Pro" at bounding box center [436, 207] width 95 height 25
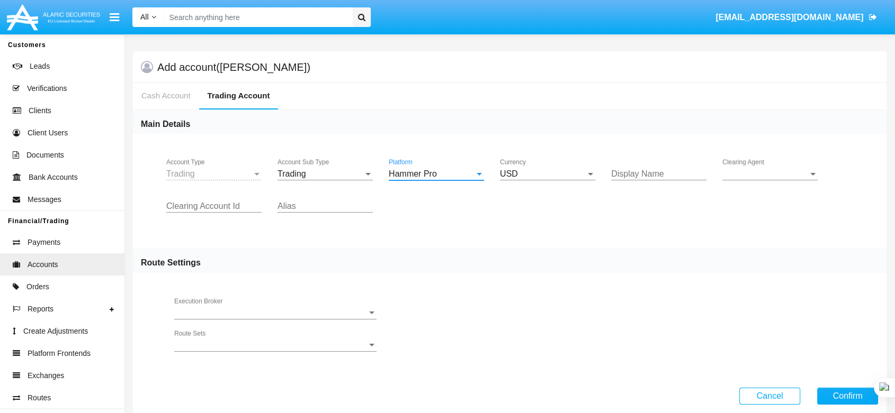
click at [627, 177] on input "Display Name" at bounding box center [658, 174] width 95 height 10
type input "gsg"
click at [741, 169] on span "Clearing Agent" at bounding box center [765, 174] width 86 height 10
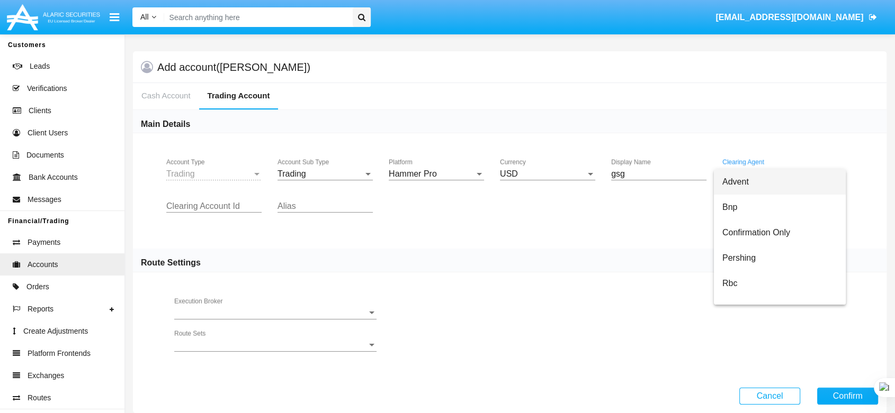
click at [742, 174] on span "Advent" at bounding box center [779, 181] width 115 height 25
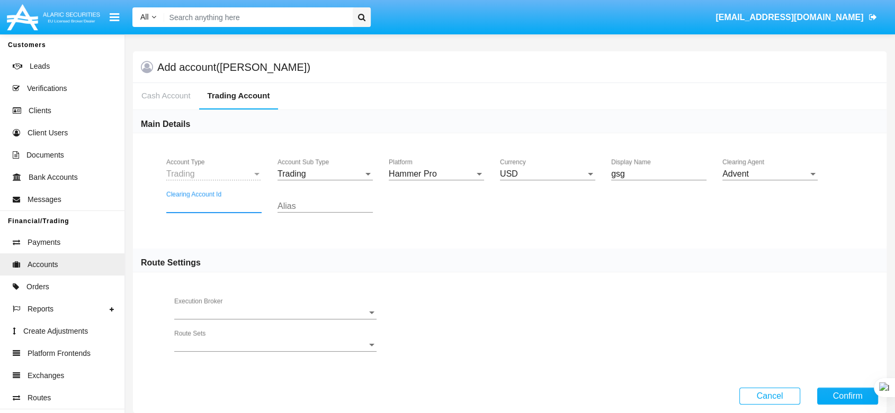
click at [250, 202] on input "Clearing Account Id" at bounding box center [213, 207] width 95 height 10
type input "faf"
click at [317, 206] on input "Alias" at bounding box center [324, 207] width 95 height 10
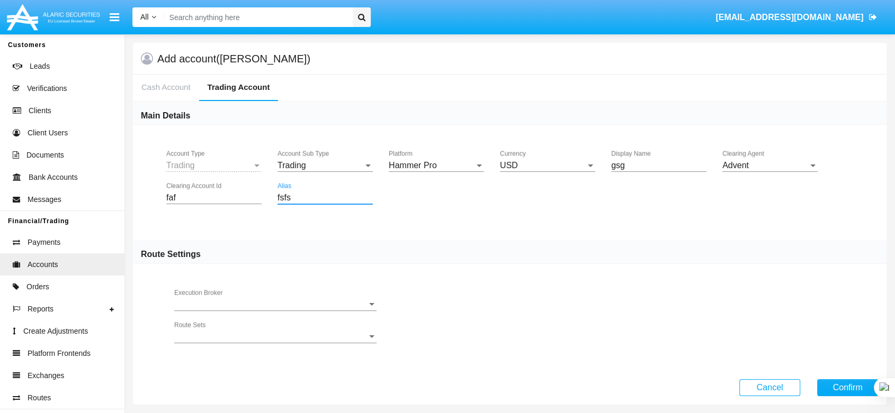
scroll to position [17, 0]
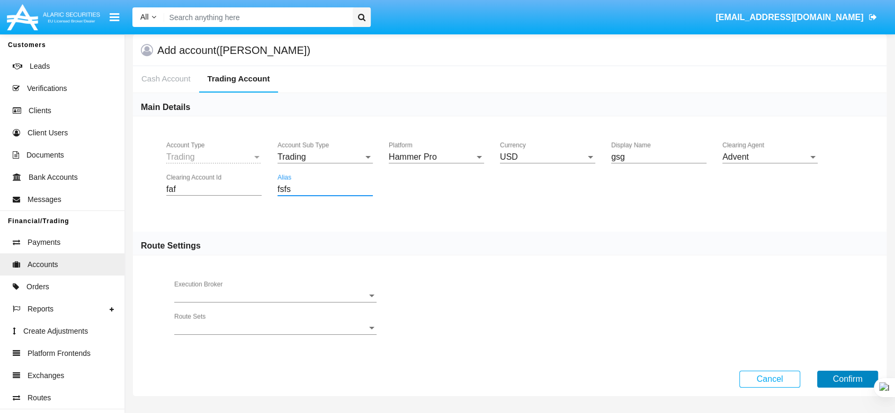
type input "fsfs"
click at [830, 378] on button "Confirm" at bounding box center [847, 379] width 61 height 17
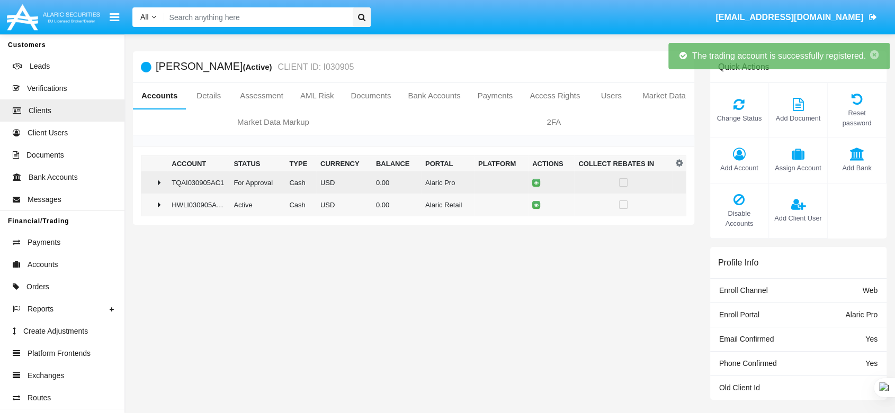
click at [163, 180] on div at bounding box center [154, 182] width 17 height 8
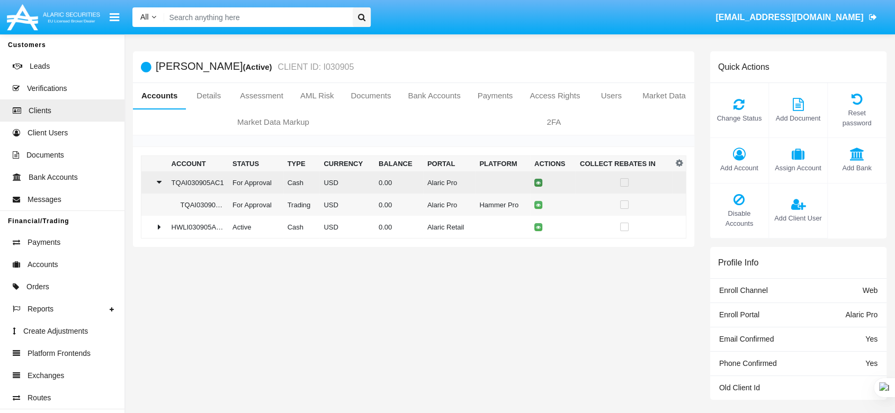
click at [536, 182] on icon at bounding box center [538, 182] width 5 height 5
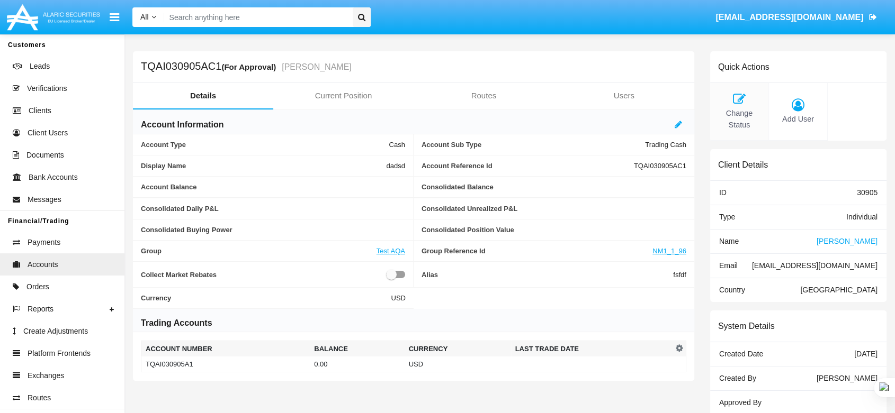
click at [751, 104] on icon at bounding box center [739, 99] width 48 height 13
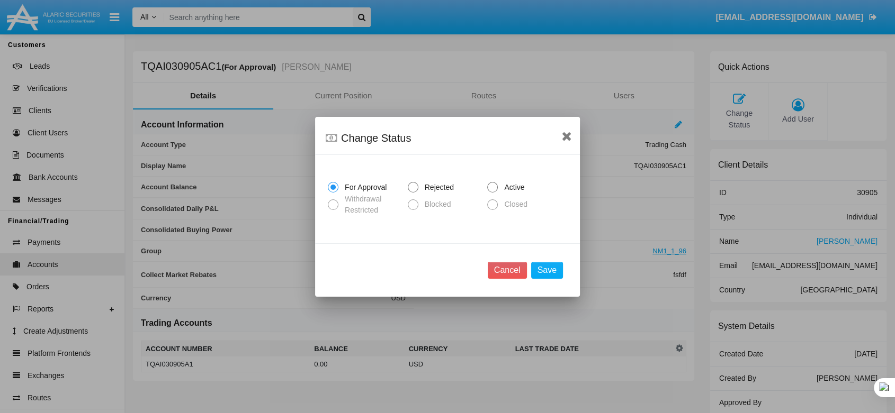
click at [517, 194] on div "For Approval Rejected Active Withdrawal Restricted Blocked Closed" at bounding box center [447, 200] width 239 height 52
click at [515, 191] on span "Active" at bounding box center [512, 187] width 29 height 11
click at [492, 193] on input "Active" at bounding box center [492, 193] width 1 height 1
radio input "true"
click at [540, 269] on button "Save" at bounding box center [547, 270] width 32 height 17
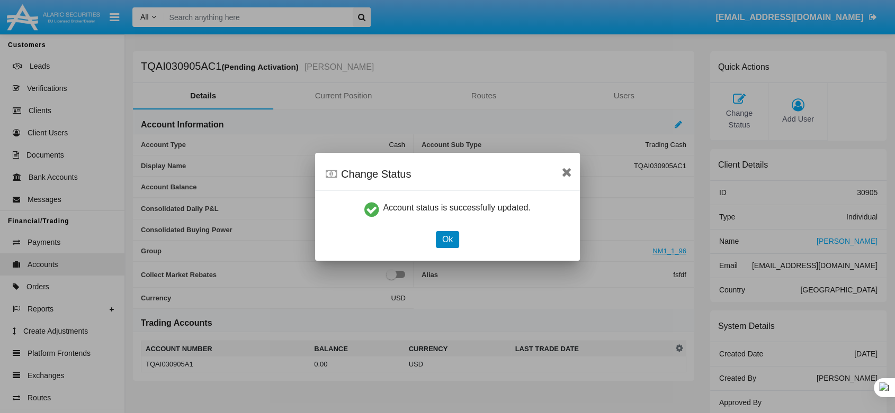
click at [448, 242] on button "Ok" at bounding box center [447, 239] width 23 height 17
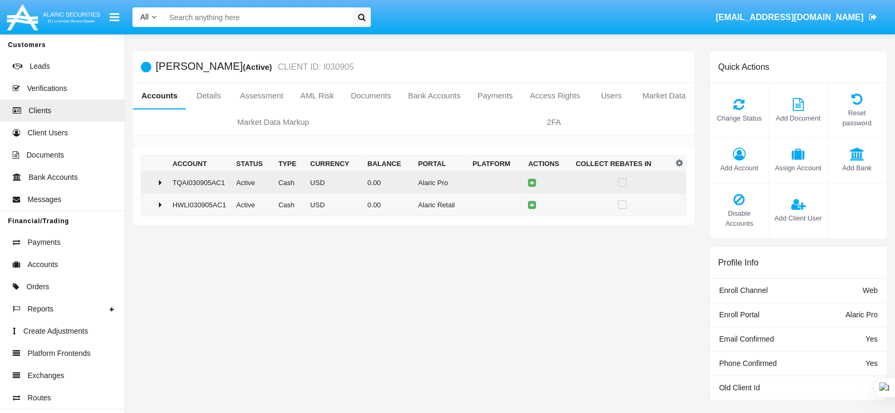
click at [168, 187] on td at bounding box center [154, 182] width 27 height 22
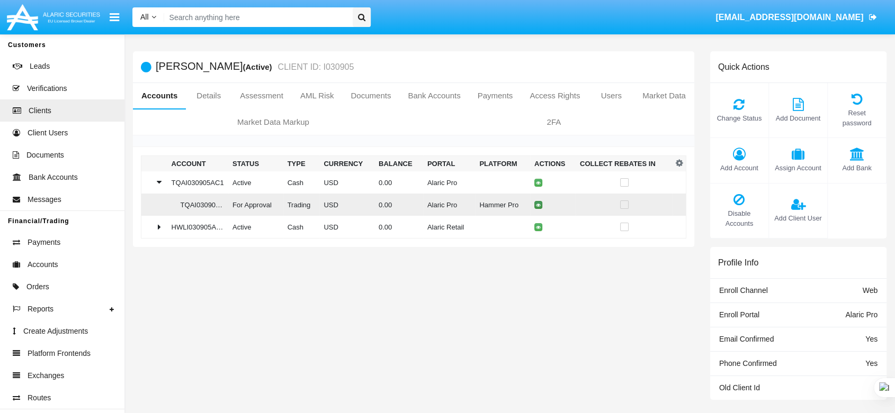
click at [536, 205] on icon at bounding box center [538, 205] width 5 height 5
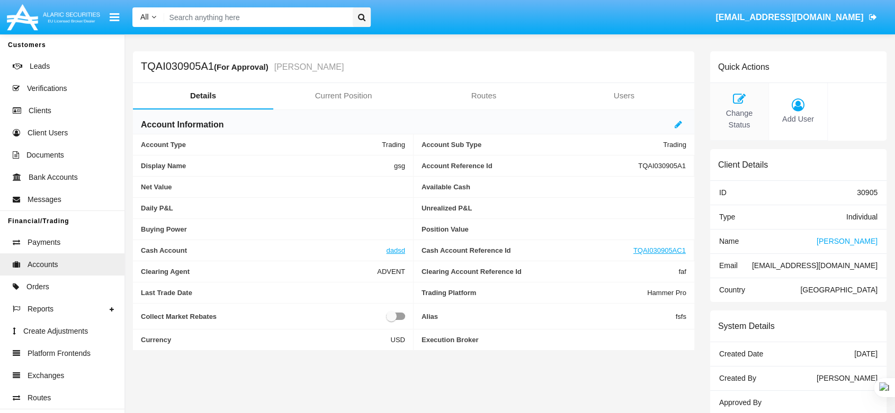
click at [737, 99] on icon at bounding box center [739, 99] width 48 height 13
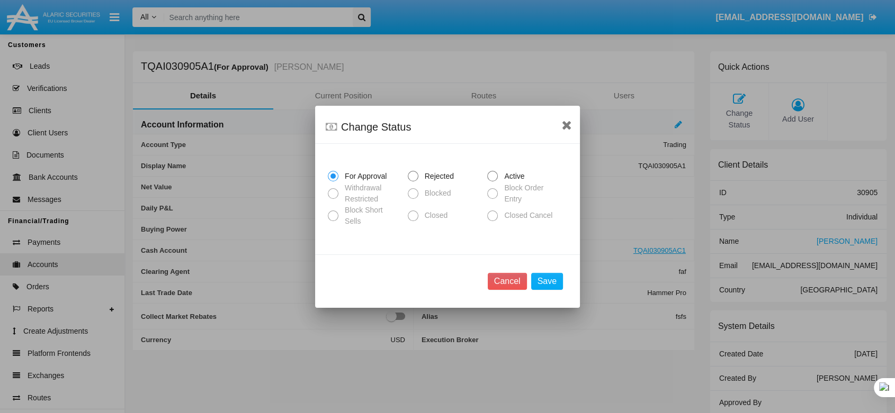
click at [521, 177] on span "Active" at bounding box center [512, 176] width 29 height 11
click at [492, 182] on input "Active" at bounding box center [492, 182] width 1 height 1
radio input "true"
click at [543, 278] on button "Save" at bounding box center [547, 281] width 32 height 17
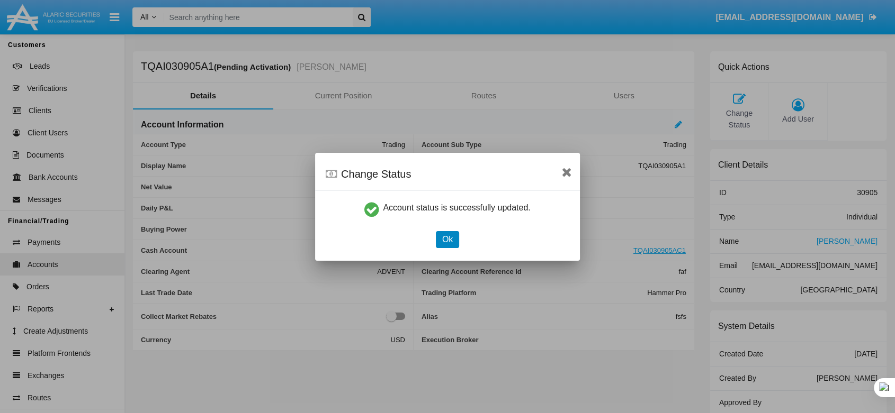
click at [441, 237] on button "Ok" at bounding box center [447, 239] width 23 height 17
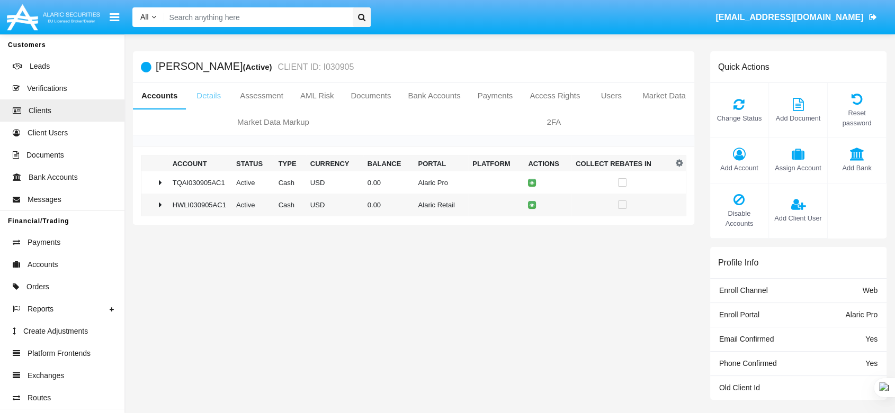
click at [213, 100] on link "Details" at bounding box center [209, 95] width 46 height 25
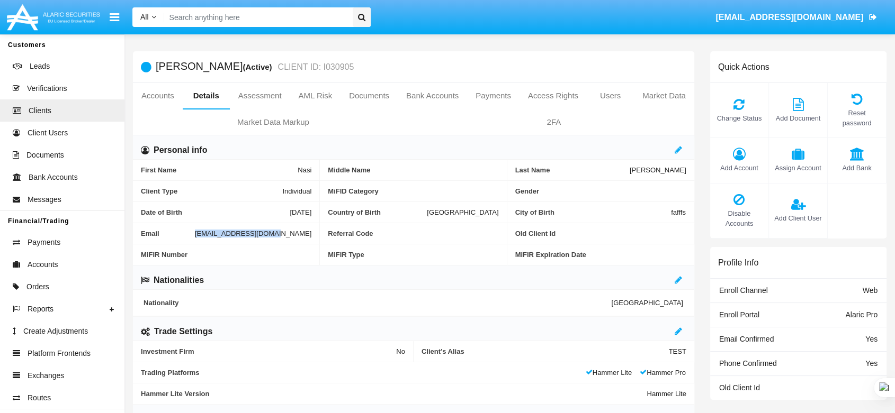
drag, startPoint x: 231, startPoint y: 234, endPoint x: 310, endPoint y: 240, distance: 79.0
click at [310, 240] on div "Email [EMAIL_ADDRESS][DOMAIN_NAME]" at bounding box center [226, 233] width 187 height 21
copy div "[EMAIL_ADDRESS][DOMAIN_NAME]"
click at [549, 98] on link "Access Rights" at bounding box center [552, 95] width 67 height 25
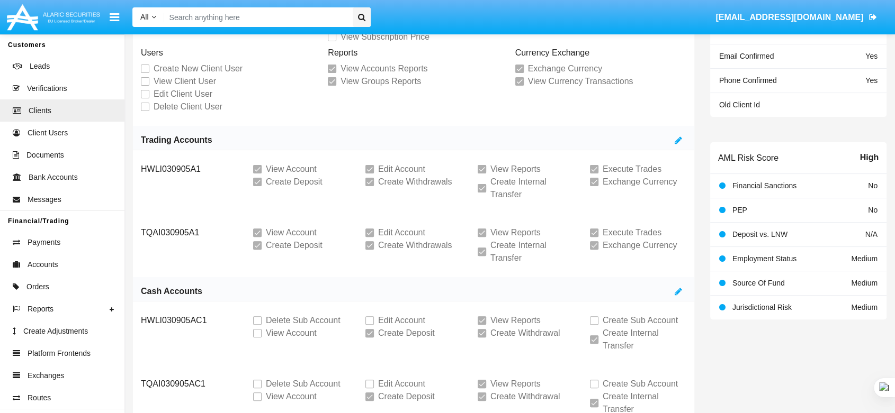
scroll to position [340, 0]
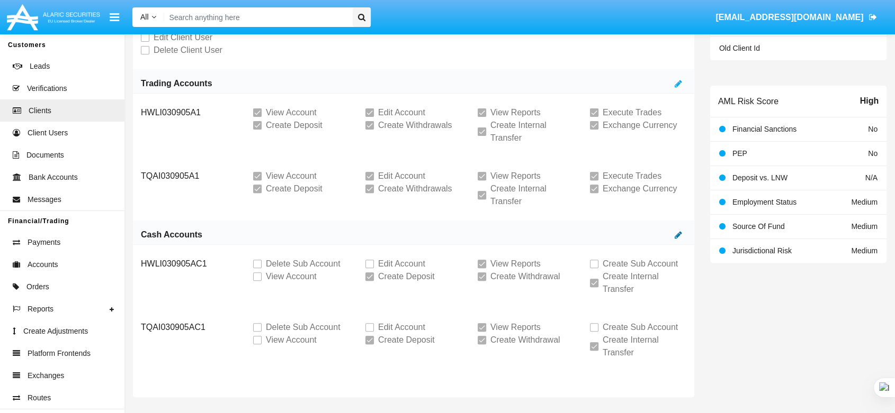
click at [677, 235] on icon at bounding box center [677, 235] width 7 height 8
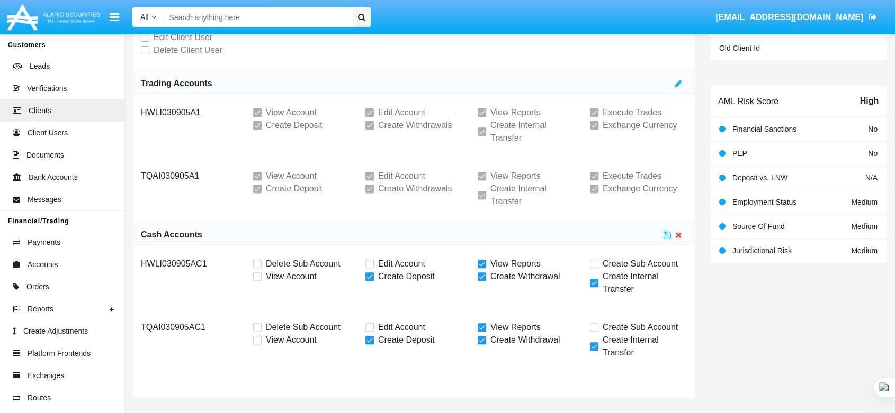
click at [270, 338] on span "View Account" at bounding box center [291, 340] width 51 height 13
click at [257, 345] on input "View Account" at bounding box center [257, 345] width 1 height 1
checkbox input "true"
click at [665, 236] on icon at bounding box center [666, 235] width 7 height 8
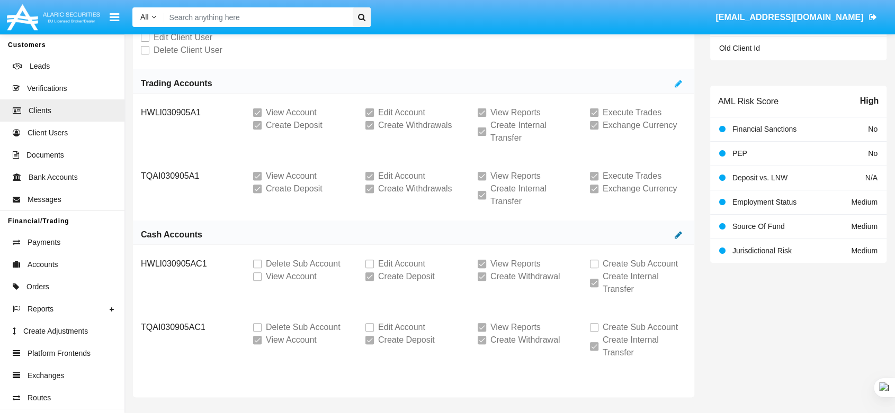
click at [678, 233] on icon at bounding box center [677, 235] width 7 height 8
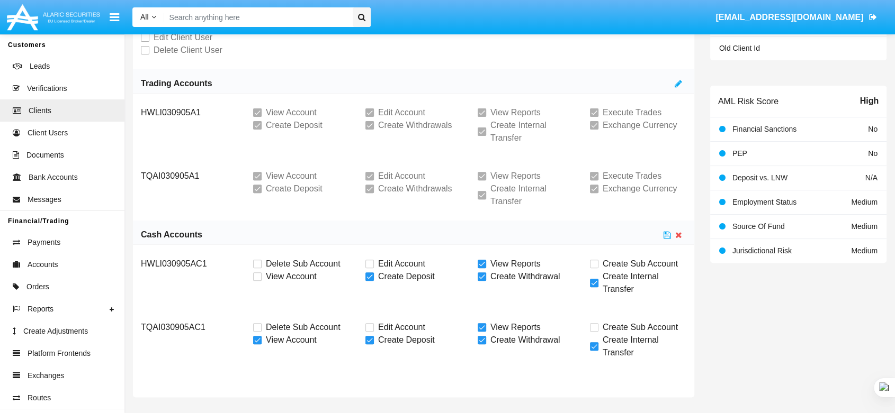
click at [258, 344] on label "View Account" at bounding box center [285, 340] width 64 height 13
click at [257, 345] on input "View Account" at bounding box center [257, 345] width 1 height 1
checkbox input "false"
click at [666, 236] on icon at bounding box center [666, 235] width 7 height 8
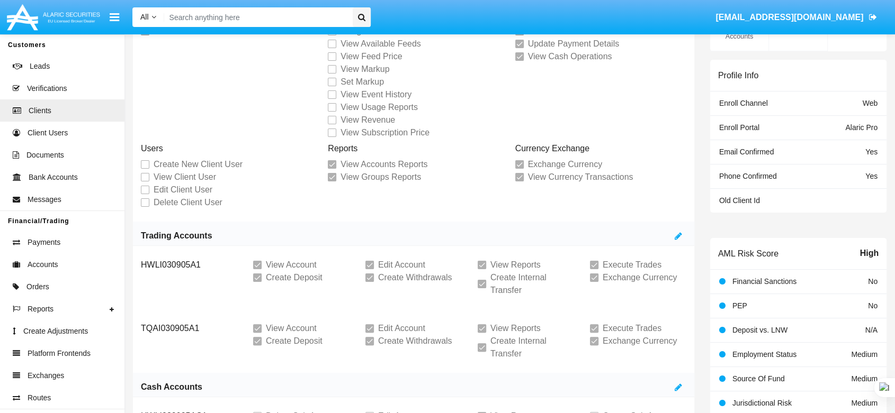
scroll to position [0, 0]
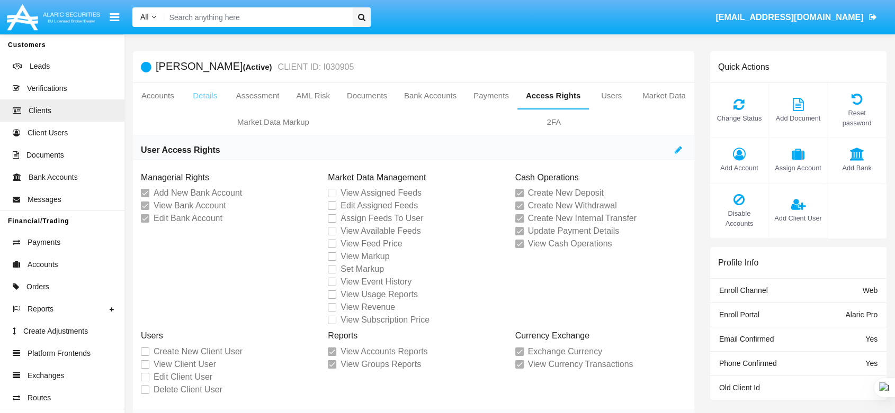
click at [209, 96] on link "Details" at bounding box center [205, 95] width 45 height 25
click at [202, 100] on link "Details" at bounding box center [205, 95] width 45 height 25
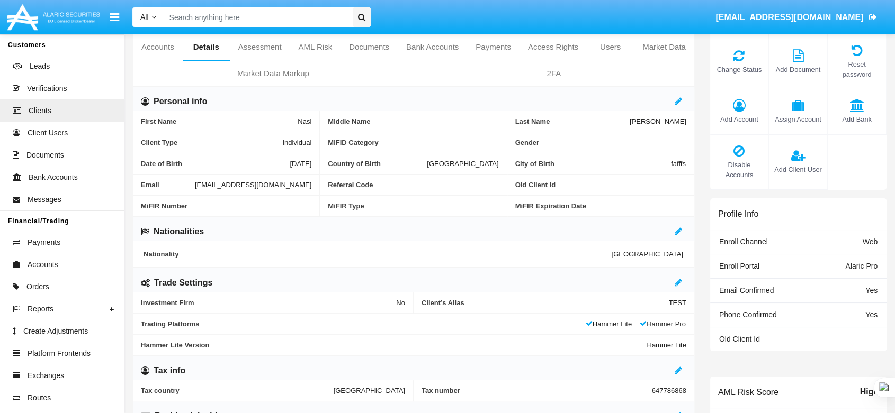
scroll to position [118, 0]
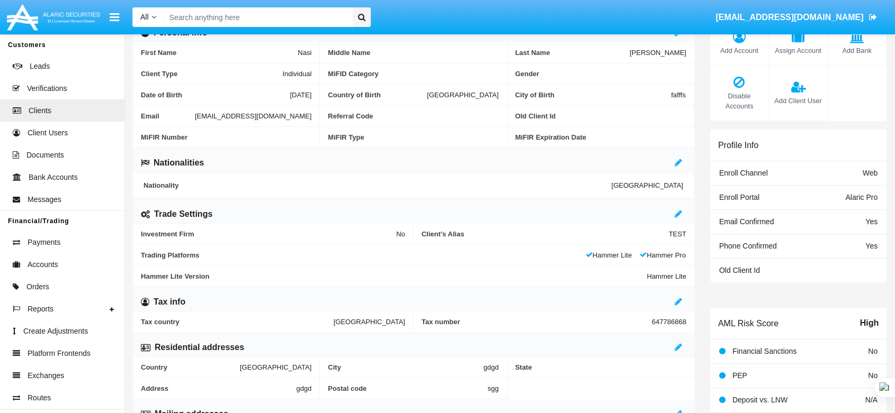
click at [673, 215] on div "Trade Settings" at bounding box center [413, 212] width 561 height 24
click at [678, 214] on icon at bounding box center [677, 214] width 7 height 8
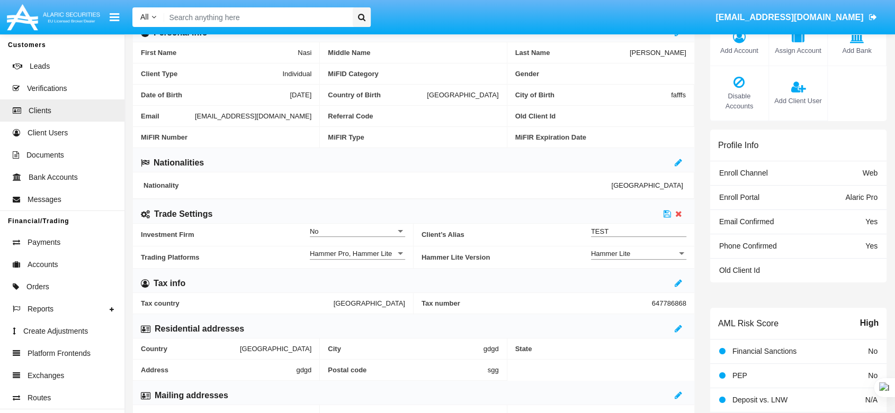
click at [367, 228] on div "No" at bounding box center [353, 231] width 86 height 9
click at [356, 253] on span "Yes" at bounding box center [357, 257] width 95 height 21
click at [665, 214] on icon at bounding box center [666, 214] width 7 height 8
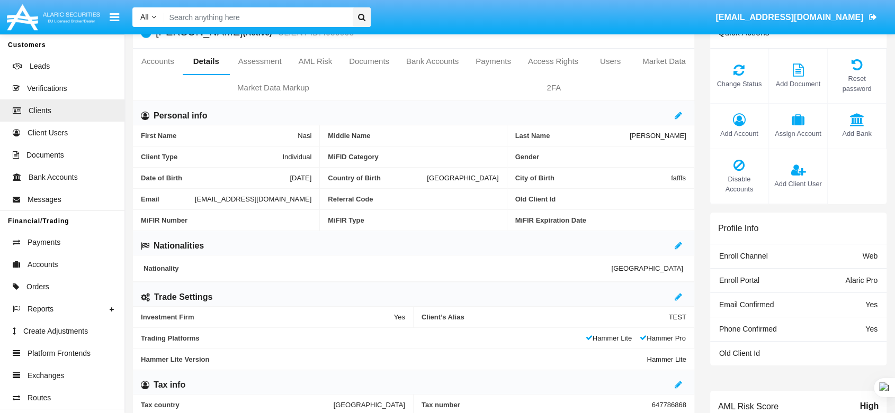
scroll to position [0, 0]
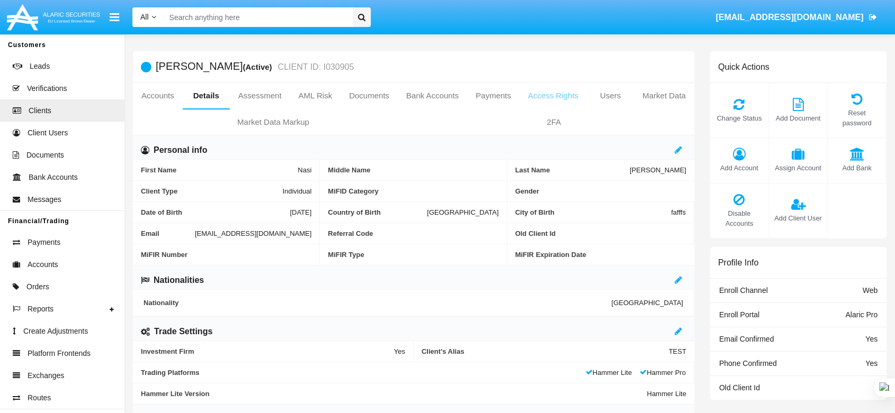
click at [535, 97] on link "Access Rights" at bounding box center [552, 95] width 67 height 25
click at [552, 94] on link "Access Rights" at bounding box center [552, 95] width 67 height 25
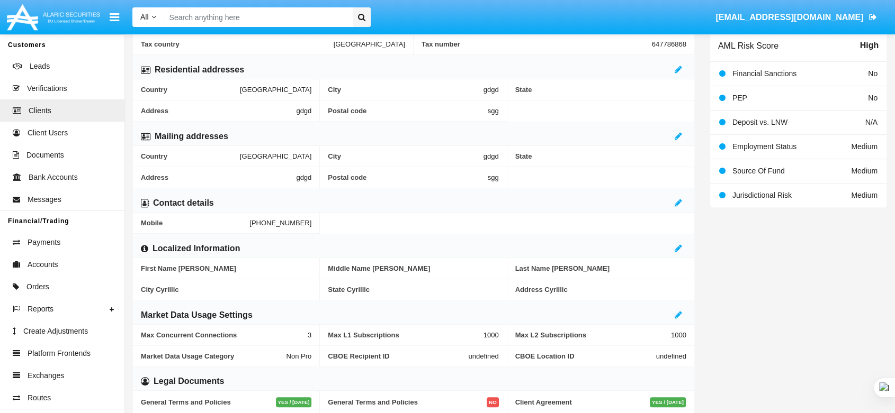
scroll to position [435, 0]
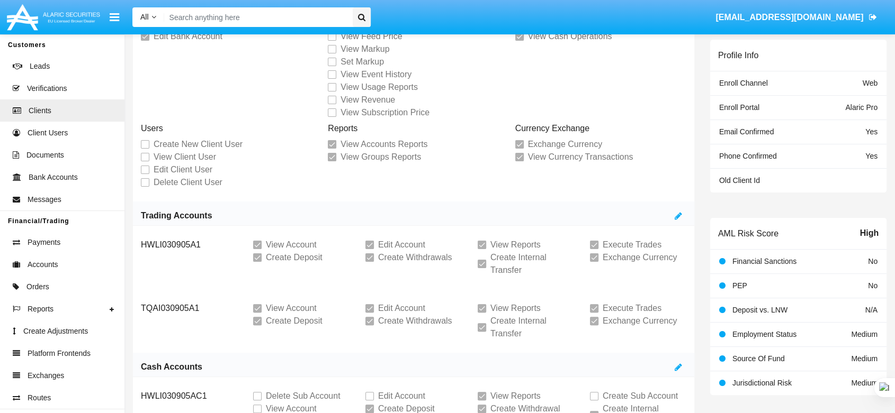
scroll to position [340, 0]
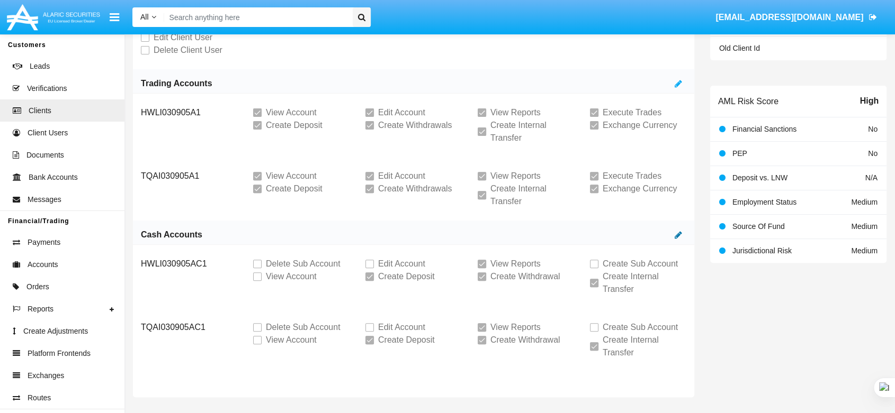
click at [676, 233] on icon at bounding box center [677, 235] width 7 height 8
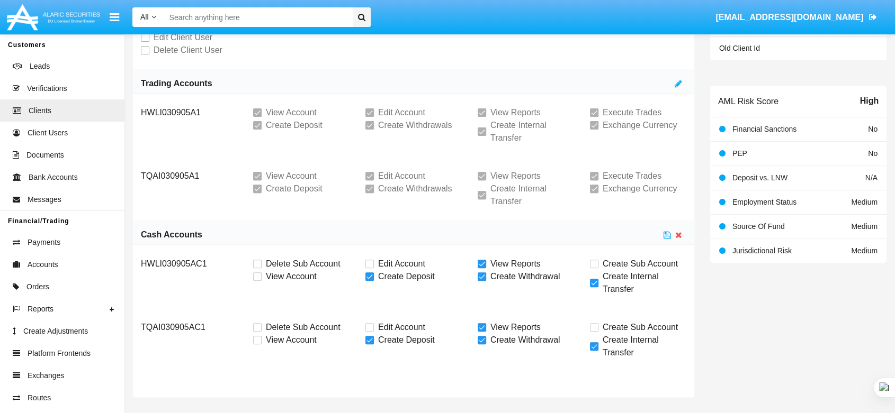
click at [253, 273] on span at bounding box center [257, 277] width 8 height 8
click at [257, 281] on input "View Account" at bounding box center [257, 281] width 1 height 1
checkbox input "true"
click at [258, 340] on span at bounding box center [257, 340] width 8 height 8
click at [257, 345] on input "View Account" at bounding box center [257, 345] width 1 height 1
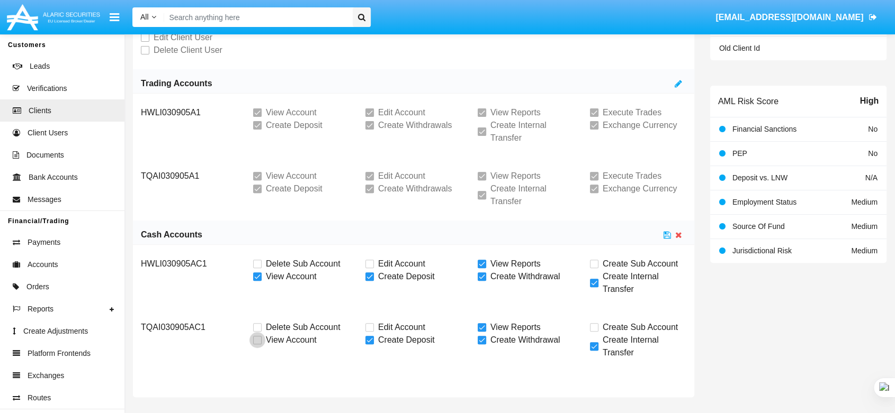
checkbox input "true"
click at [666, 235] on icon at bounding box center [666, 235] width 7 height 8
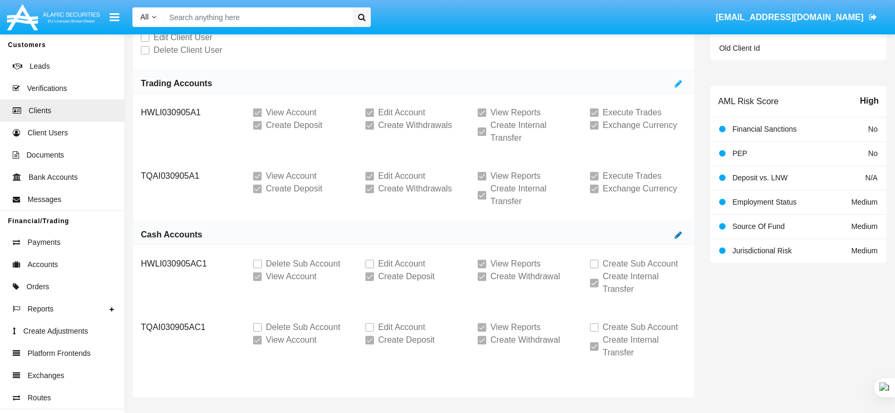
click at [680, 234] on icon at bounding box center [677, 235] width 7 height 8
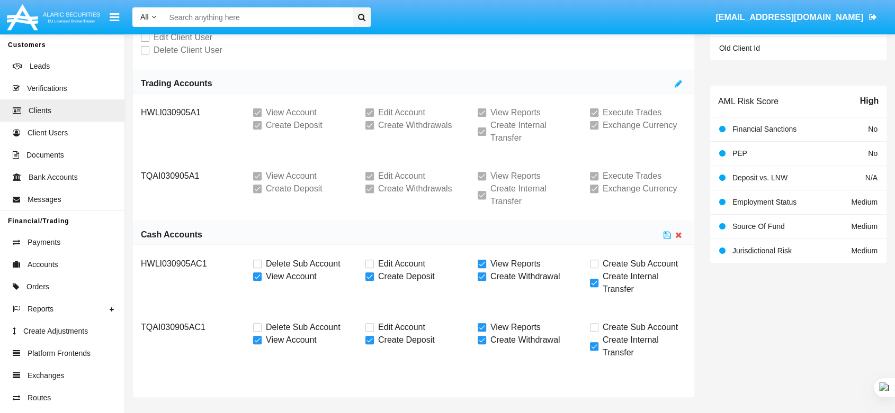
click at [378, 258] on span "Edit Account" at bounding box center [401, 264] width 47 height 13
click at [369, 268] on input "Edit Account" at bounding box center [369, 268] width 1 height 1
checkbox input "true"
click at [373, 331] on label "Edit Account" at bounding box center [395, 327] width 60 height 13
click at [369, 332] on input "Edit Account" at bounding box center [369, 332] width 1 height 1
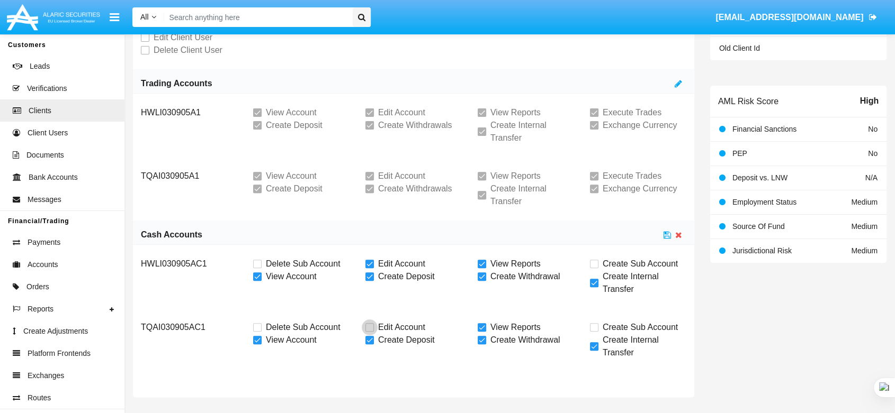
checkbox input "true"
click at [665, 237] on icon at bounding box center [666, 235] width 7 height 8
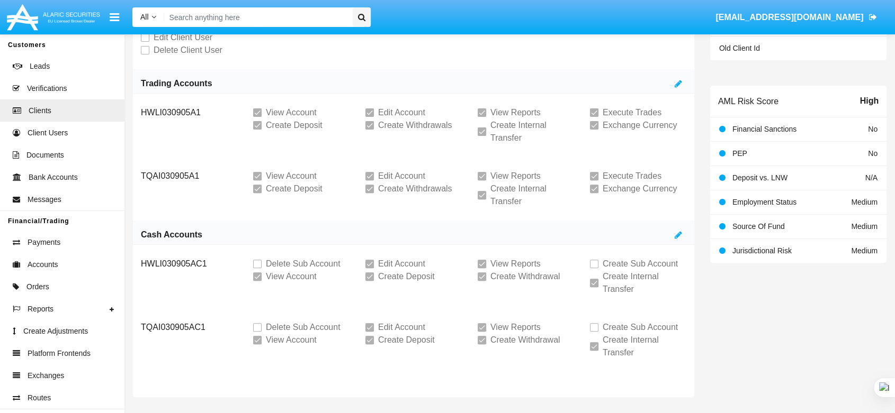
click at [671, 236] on div "Cash Accounts" at bounding box center [413, 233] width 561 height 24
click at [259, 278] on span at bounding box center [257, 277] width 8 height 8
click at [680, 233] on icon at bounding box center [677, 235] width 7 height 8
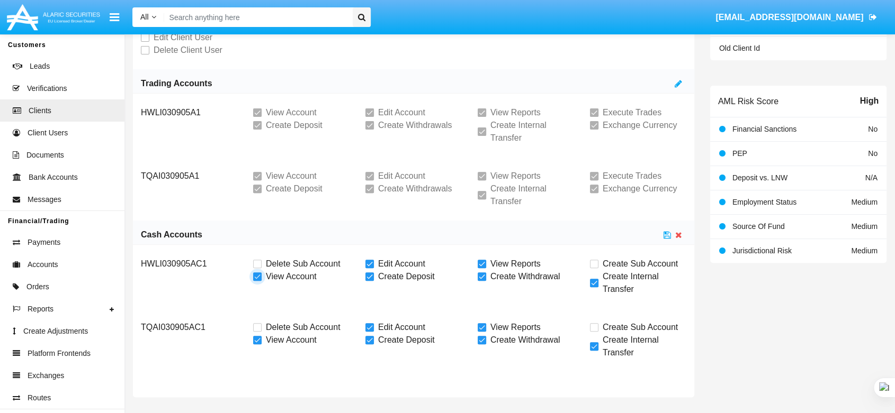
click at [258, 277] on span at bounding box center [257, 277] width 8 height 8
click at [257, 281] on input "View Account" at bounding box center [257, 281] width 1 height 1
checkbox input "false"
click at [258, 339] on span at bounding box center [257, 340] width 8 height 8
click at [257, 345] on input "View Account" at bounding box center [257, 345] width 1 height 1
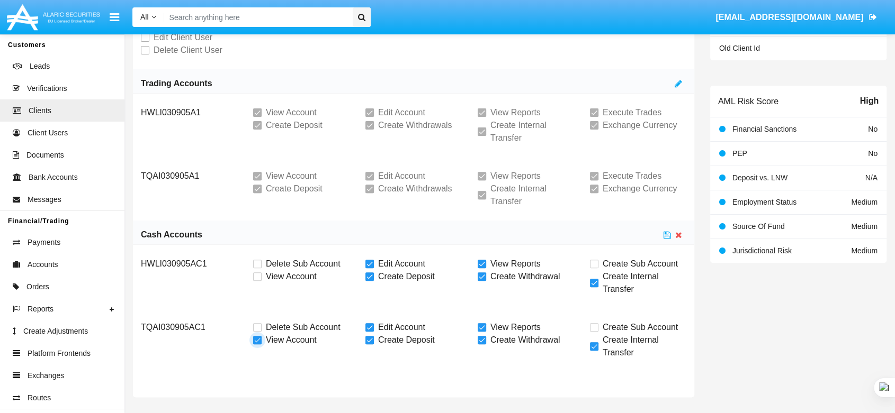
checkbox input "false"
click at [368, 327] on span at bounding box center [369, 327] width 8 height 8
click at [369, 332] on input "Edit Account" at bounding box center [369, 332] width 1 height 1
checkbox input "false"
click at [369, 263] on span at bounding box center [369, 264] width 8 height 8
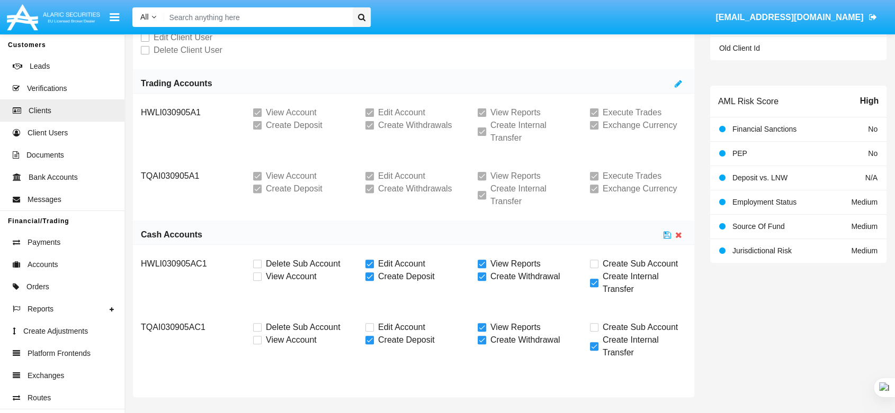
click at [369, 268] on input "Edit Account" at bounding box center [369, 268] width 1 height 1
checkbox input "false"
click at [664, 236] on icon at bounding box center [666, 235] width 7 height 8
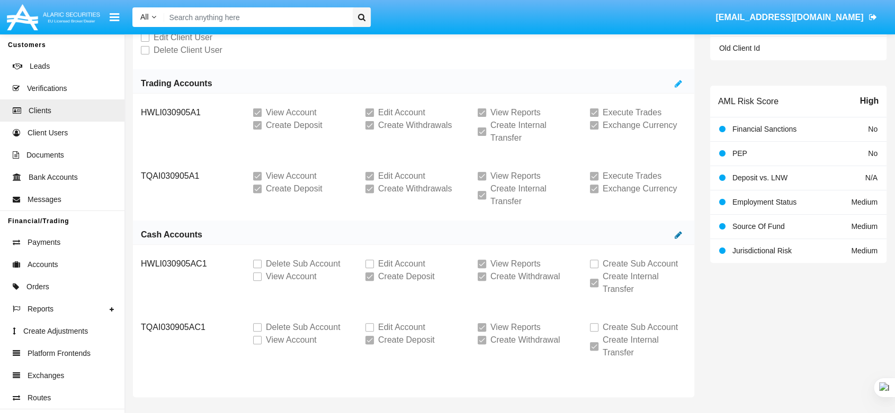
click at [675, 233] on icon at bounding box center [677, 235] width 7 height 8
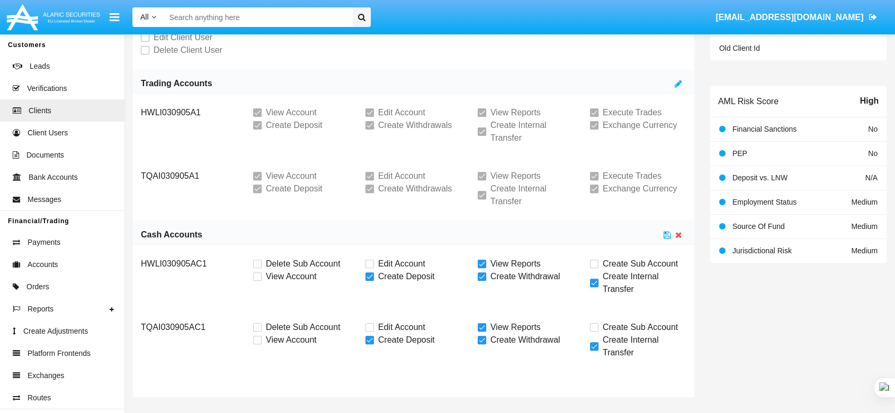
click at [595, 263] on span at bounding box center [594, 264] width 8 height 8
click at [594, 268] on input "Create Sub Account" at bounding box center [593, 268] width 1 height 1
checkbox input "true"
click at [593, 326] on span at bounding box center [594, 327] width 8 height 8
click at [593, 332] on input "Create Sub Account" at bounding box center [593, 332] width 1 height 1
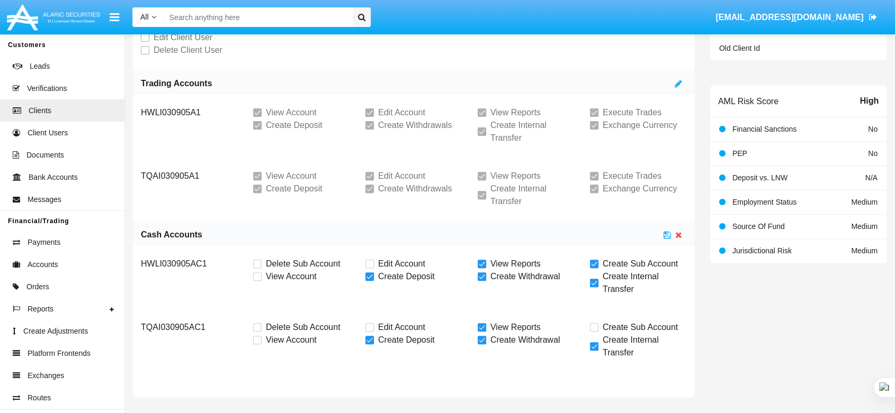
checkbox input "true"
click at [666, 234] on icon at bounding box center [666, 235] width 7 height 8
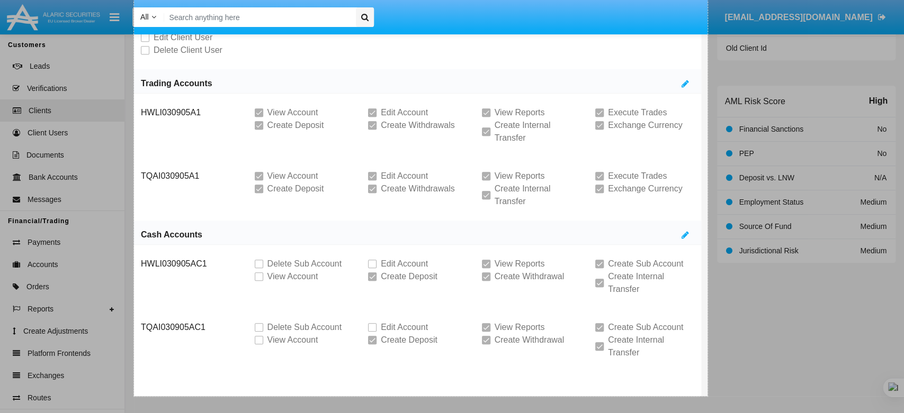
drag, startPoint x: 134, startPoint y: 40, endPoint x: 707, endPoint y: 396, distance: 674.9
click at [707, 396] on div "1083 X 1315" at bounding box center [452, 37] width 904 height 754
click at [729, 368] on link "Capture" at bounding box center [732, 367] width 28 height 12
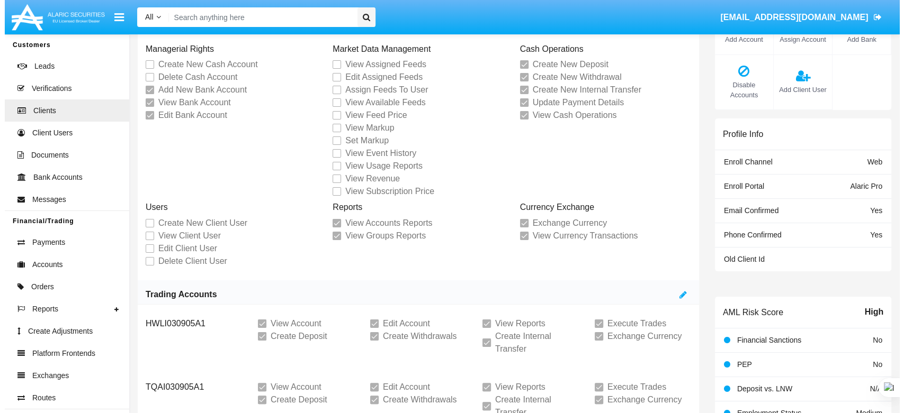
scroll to position [0, 0]
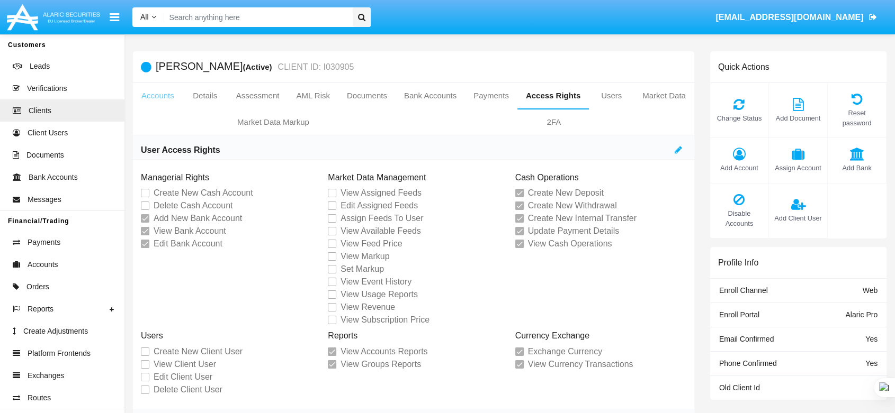
click at [161, 99] on link "Accounts" at bounding box center [158, 95] width 50 height 25
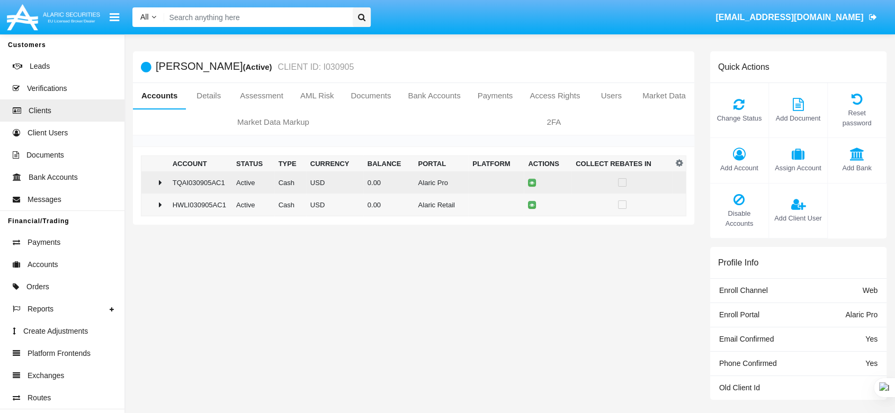
click at [178, 177] on td "TQAI030905AC1" at bounding box center [200, 182] width 64 height 22
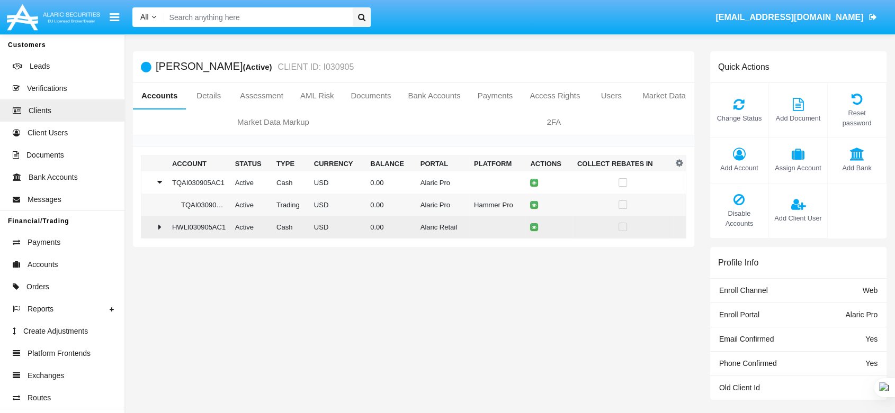
click at [169, 225] on td "HWLI030905AC1" at bounding box center [199, 227] width 63 height 23
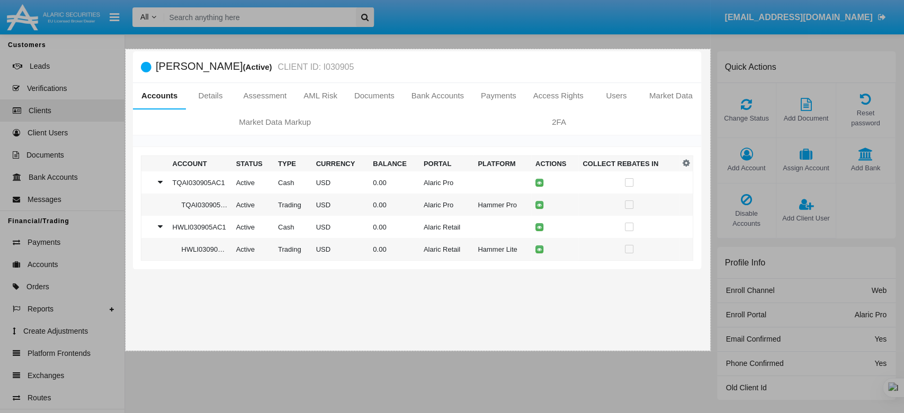
drag, startPoint x: 140, startPoint y: 78, endPoint x: 710, endPoint y: 351, distance: 631.9
click at [710, 351] on div "1104 X 570" at bounding box center [452, 300] width 904 height 600
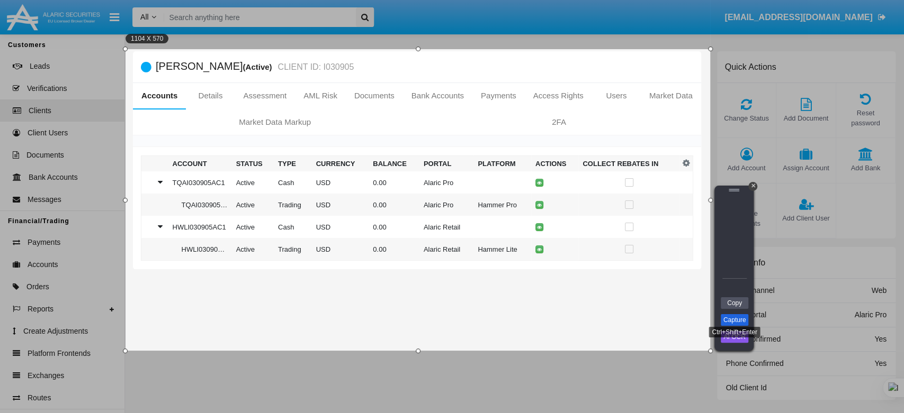
click at [724, 323] on link "Capture" at bounding box center [734, 320] width 28 height 12
